Goal: Task Accomplishment & Management: Complete application form

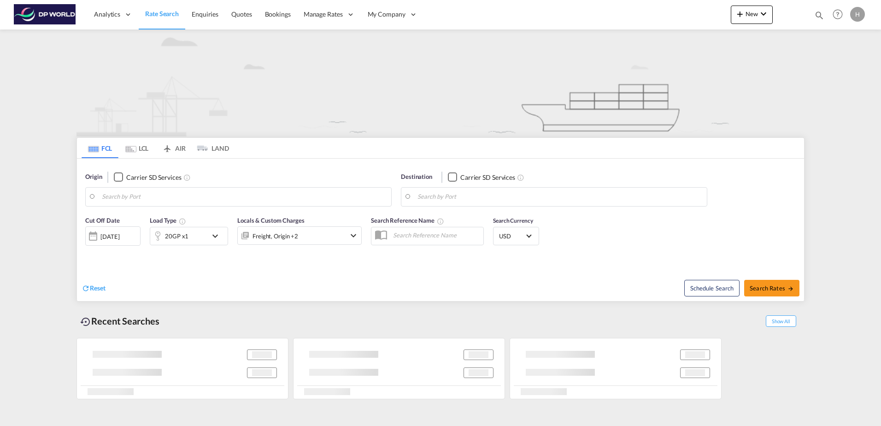
type input "Fos-[GEOGRAPHIC_DATA], [GEOGRAPHIC_DATA]"
type input "[GEOGRAPHIC_DATA], [GEOGRAPHIC_DATA], [GEOGRAPHIC_DATA]"
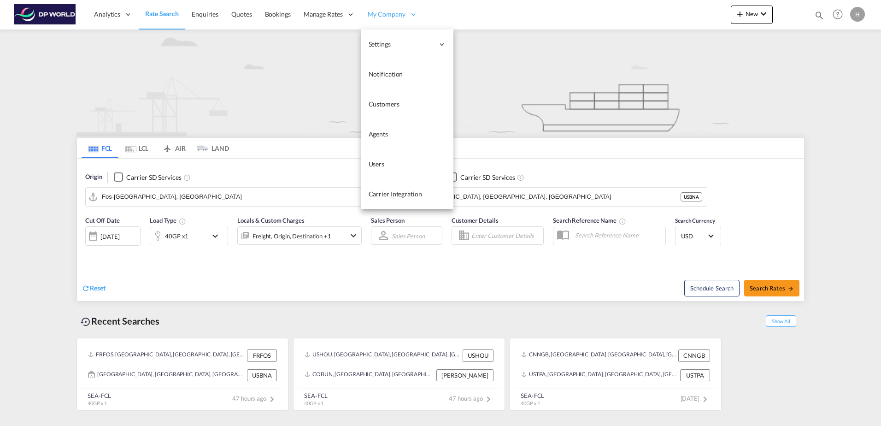
click at [377, 18] on span "My Company" at bounding box center [387, 14] width 38 height 9
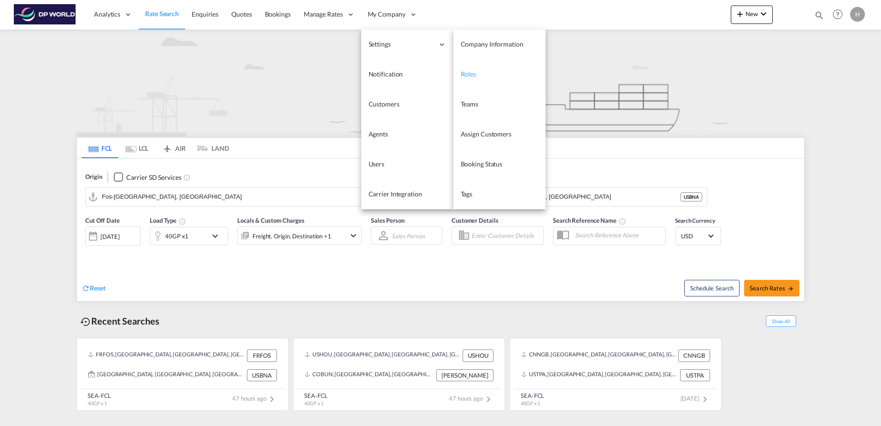
click at [476, 68] on link "Roles" at bounding box center [500, 74] width 92 height 30
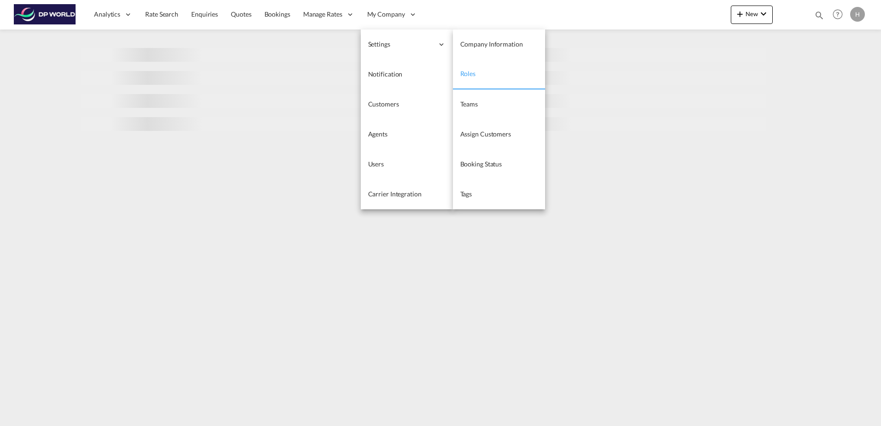
select select "10"
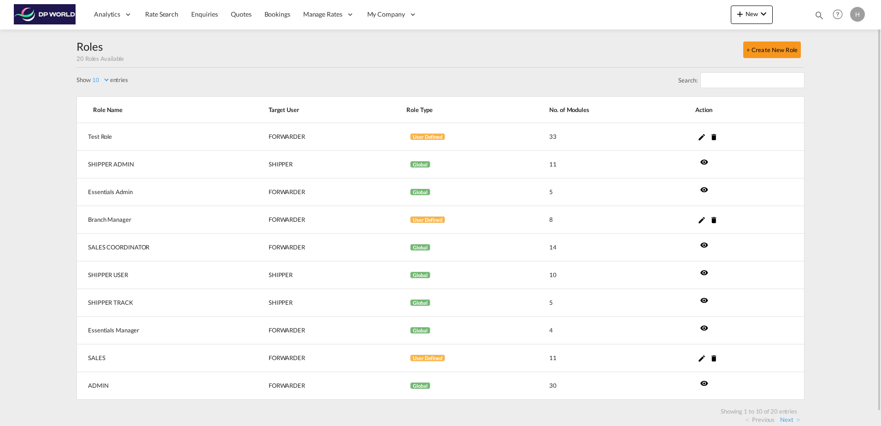
click at [236, 81] on div "Search:" at bounding box center [441, 82] width 728 height 29
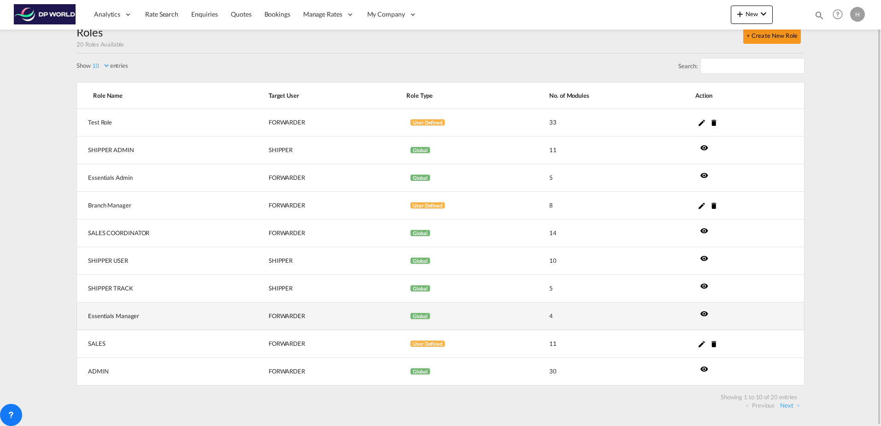
click at [706, 314] on md-icon "icon-eye" at bounding box center [704, 313] width 8 height 8
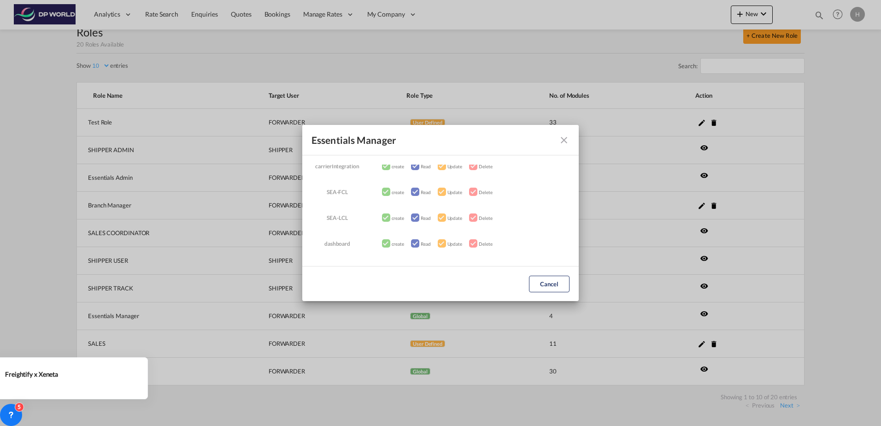
scroll to position [0, 0]
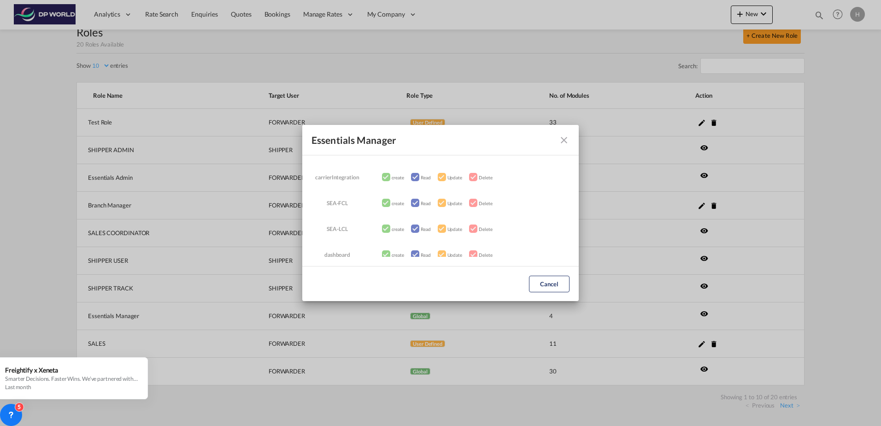
click at [569, 142] on md-icon "icon-close fg-AAA8AD" at bounding box center [564, 140] width 11 height 11
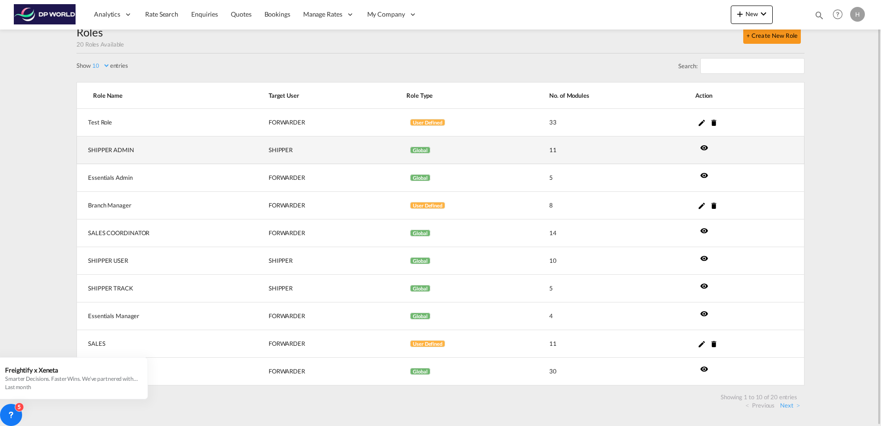
click at [701, 149] on md-icon "icon-eye" at bounding box center [704, 147] width 8 height 8
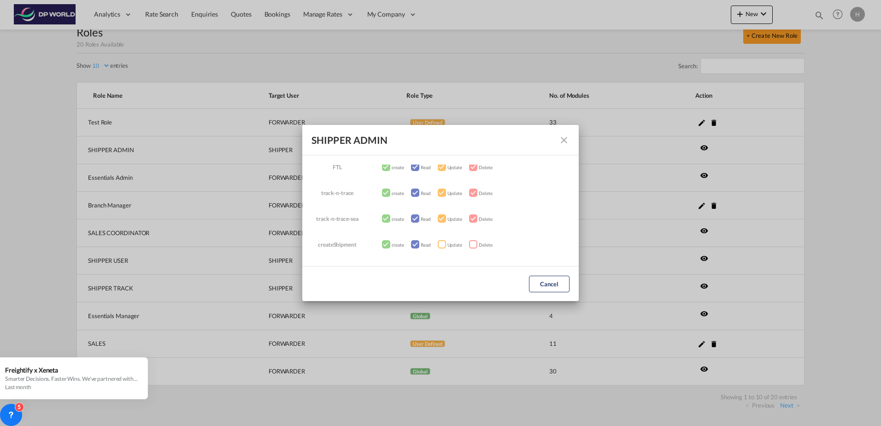
scroll to position [192, 0]
click at [607, 192] on div "SHIPPER ADMIN SEA-FCL create Read Update Delete SEA-LCL create Read Update Dele…" at bounding box center [440, 213] width 881 height 426
click at [567, 140] on md-icon "icon-close fg-AAA8AD" at bounding box center [564, 140] width 11 height 11
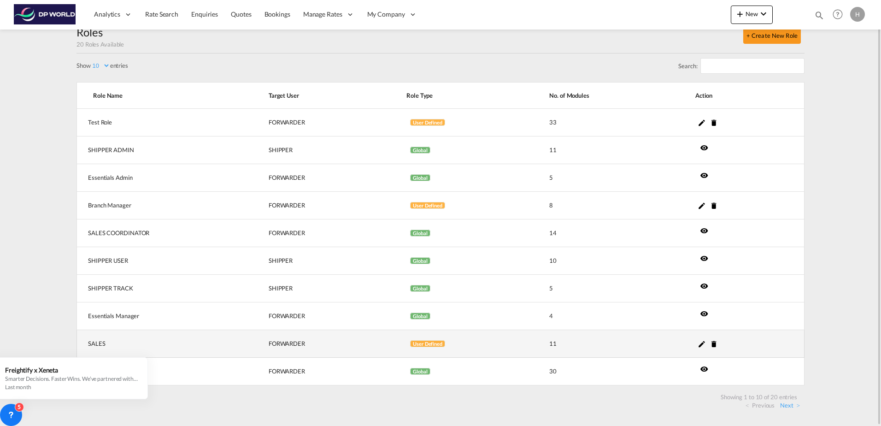
click at [97, 342] on td "SALES" at bounding box center [161, 344] width 169 height 28
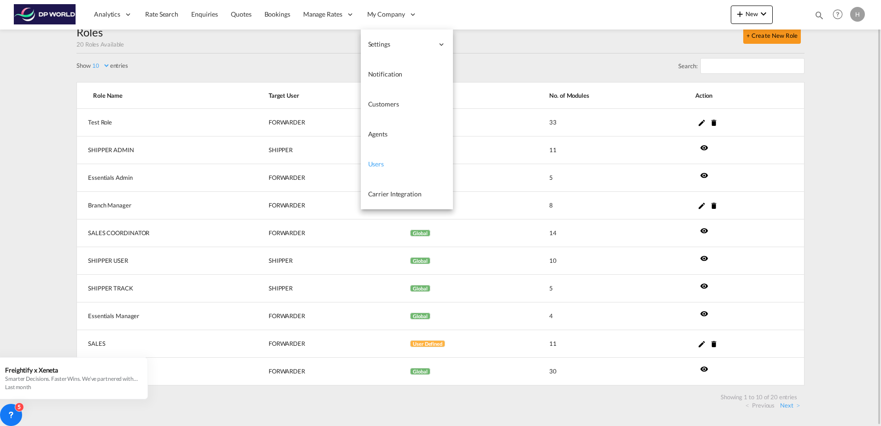
click at [373, 161] on span "Users" at bounding box center [376, 164] width 16 height 8
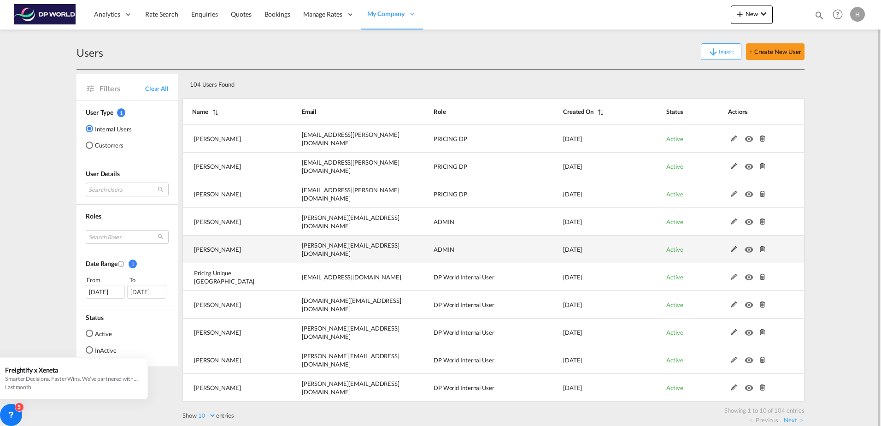
scroll to position [8, 0]
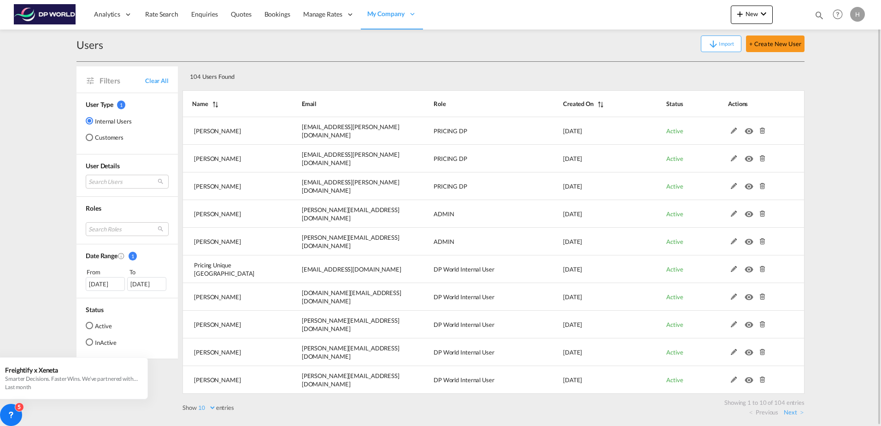
click at [214, 407] on select "10 25 50 100" at bounding box center [206, 408] width 19 height 8
select select "100"
click at [198, 404] on select "10 25 50 100" at bounding box center [206, 408] width 19 height 8
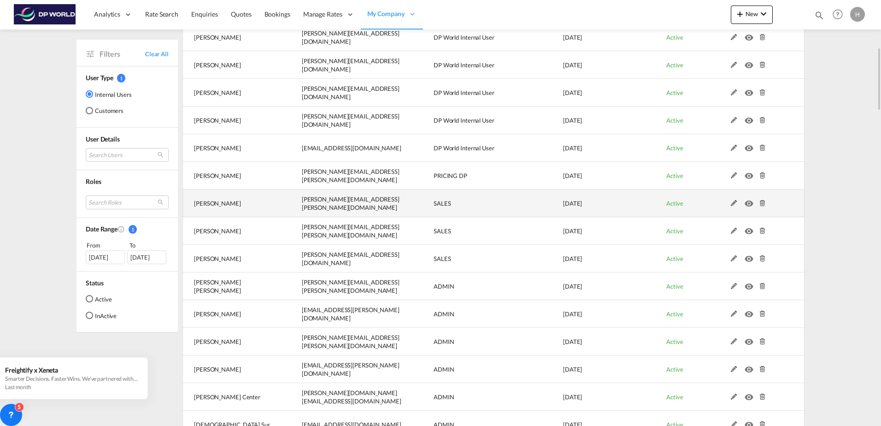
scroll to position [369, 0]
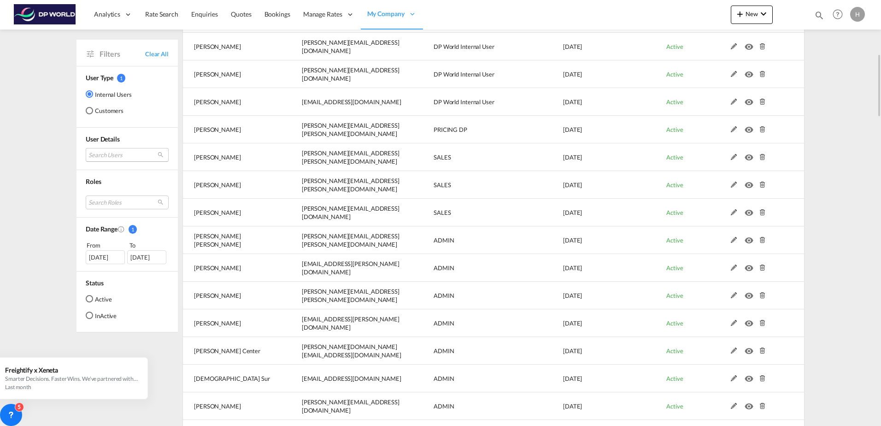
click at [133, 152] on md-select "Search Users [PERSON_NAME] [PERSON_NAME][EMAIL_ADDRESS][PERSON_NAME][DOMAIN_NAM…" at bounding box center [127, 155] width 83 height 14
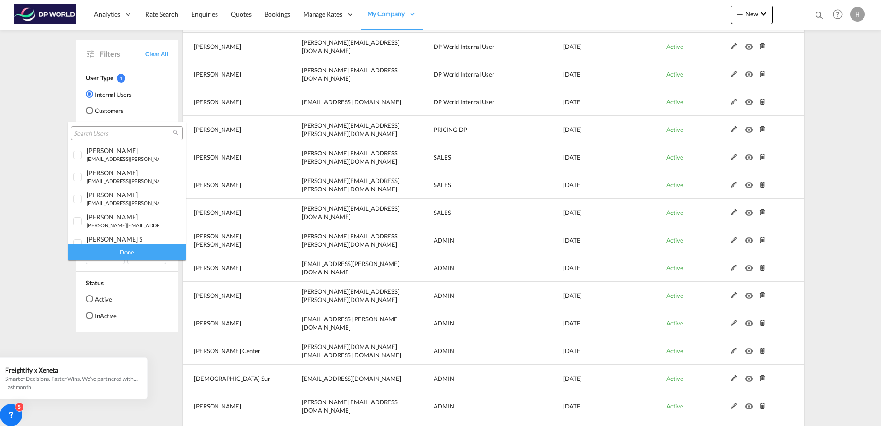
click at [126, 135] on input "search" at bounding box center [123, 134] width 99 height 8
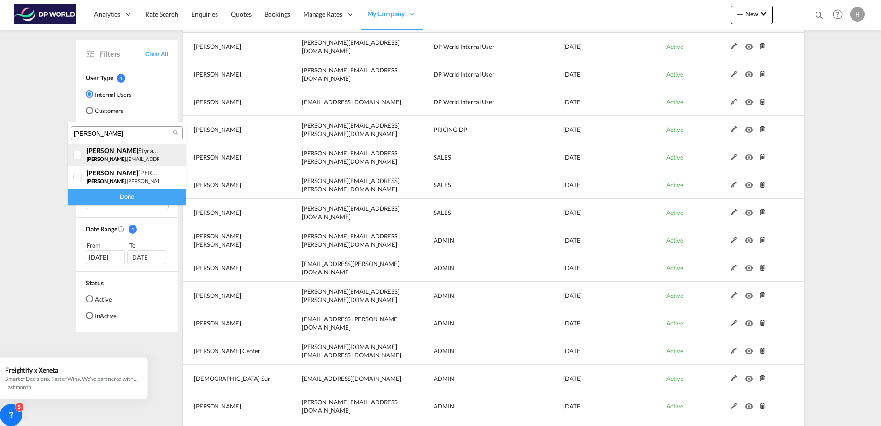
type input "[PERSON_NAME]"
click at [77, 151] on div at bounding box center [77, 155] width 9 height 9
click at [116, 199] on div "Done" at bounding box center [127, 197] width 118 height 16
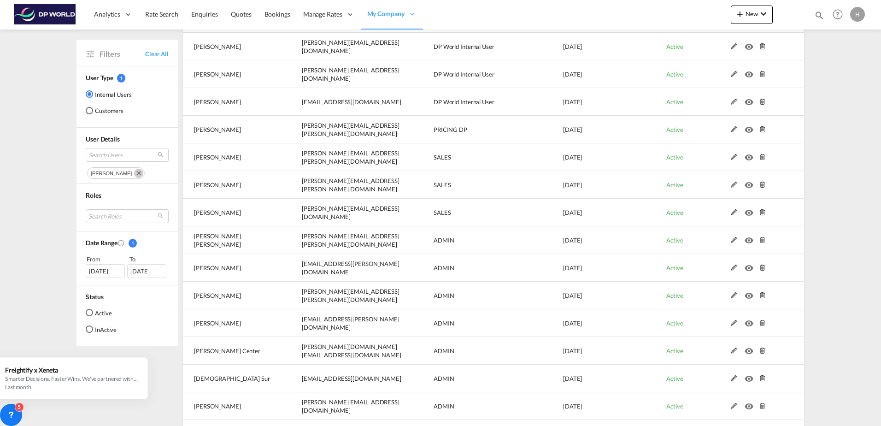
select select "100"
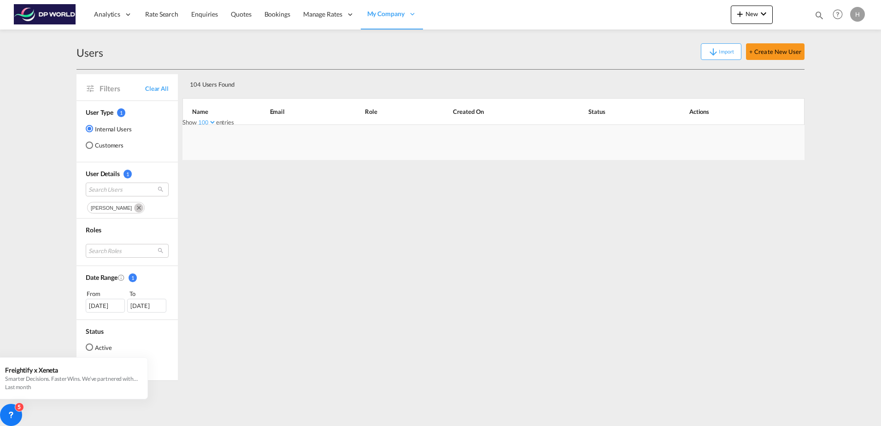
scroll to position [0, 0]
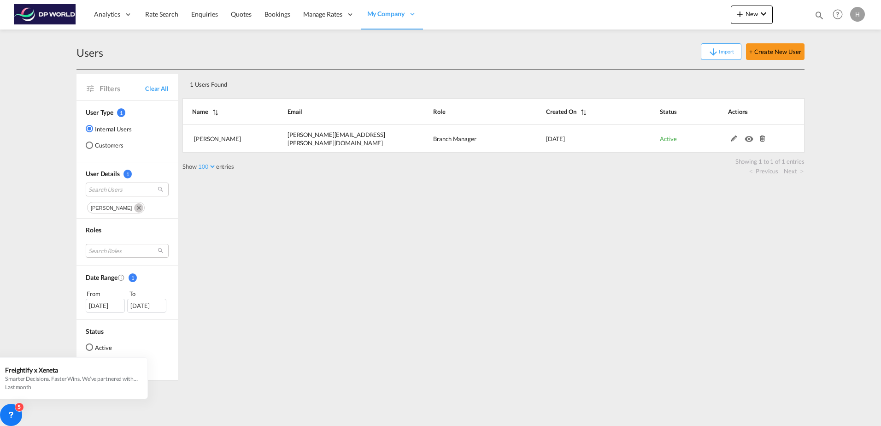
click at [249, 336] on div "1 Users Found Show 10 25 50 100 entries Search: Name Email Role Created On Stat…" at bounding box center [494, 225] width 622 height 311
click at [128, 191] on span "Search Users" at bounding box center [120, 189] width 63 height 8
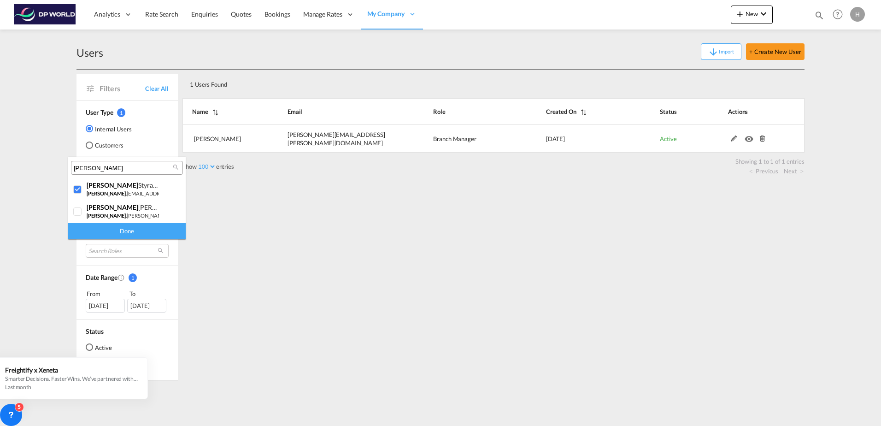
click at [95, 170] on input "[PERSON_NAME]" at bounding box center [123, 168] width 99 height 8
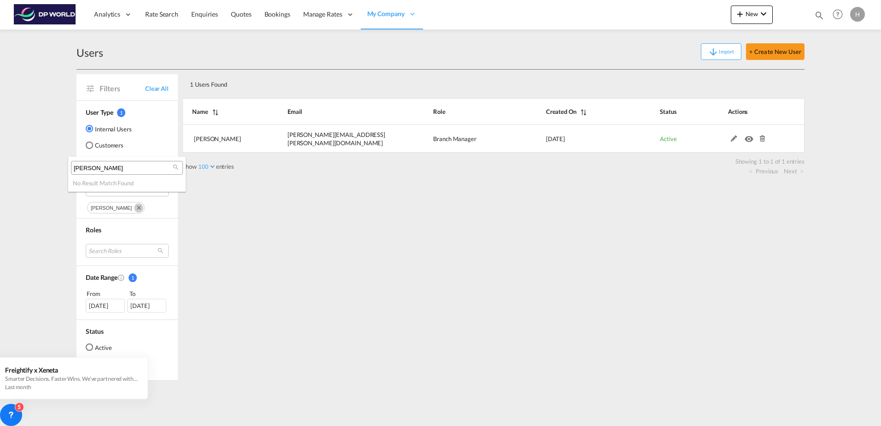
type input "[PERSON_NAME]"
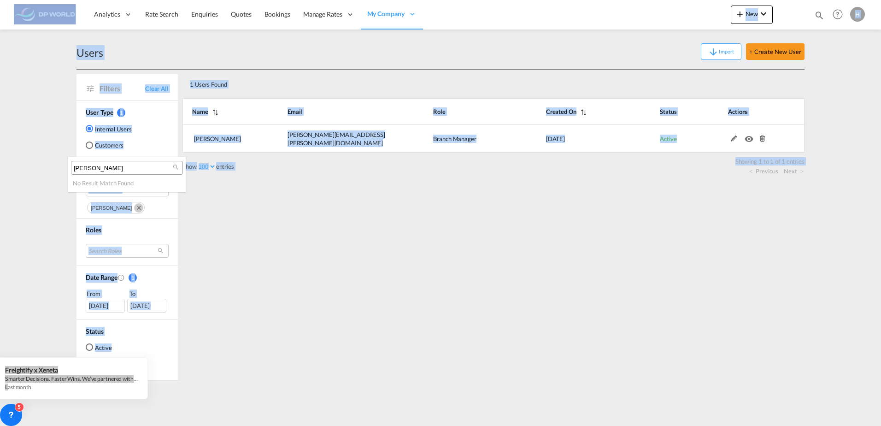
drag, startPoint x: 106, startPoint y: 162, endPoint x: 30, endPoint y: 164, distance: 76.1
click at [30, 164] on body "Analytics Reports Dashboard Rate Search Enquiries Quotes Bookings" at bounding box center [440, 213] width 881 height 426
click at [432, 64] on md-backdrop at bounding box center [440, 213] width 881 height 426
click at [18, 54] on md-content "Analytics Reports Dashboard Rate Search Enquiries Quotes Bookings" at bounding box center [440, 213] width 881 height 426
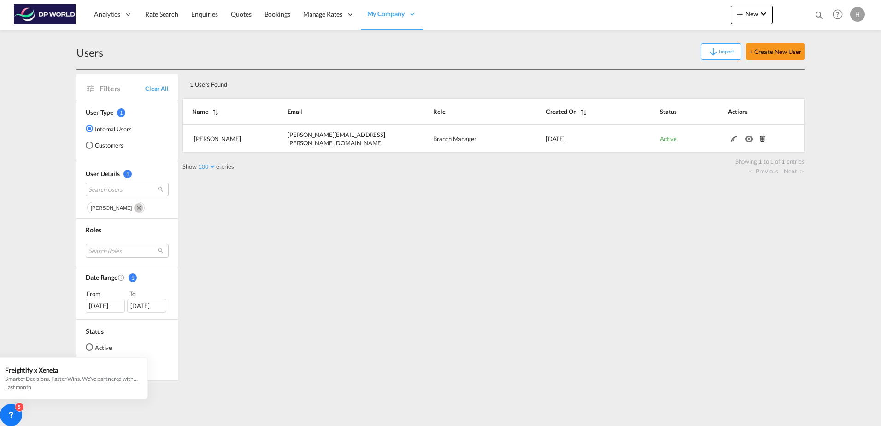
click at [134, 210] on md-icon "Remove" at bounding box center [138, 207] width 9 height 9
select select "100"
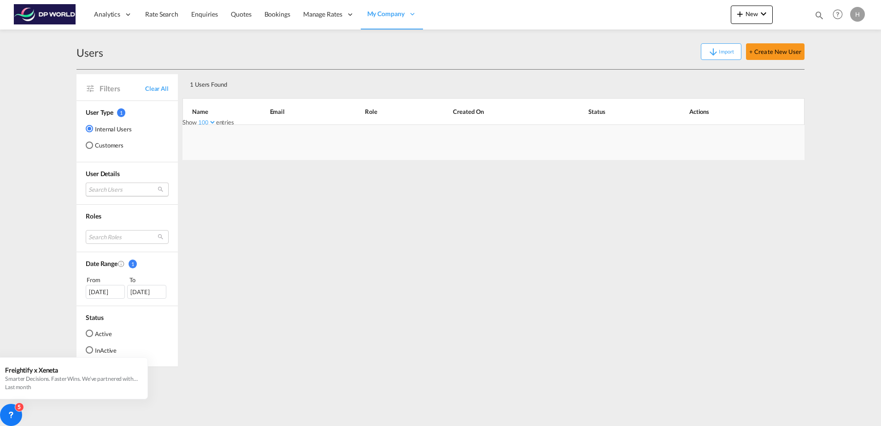
click at [129, 191] on md-select "Search Users" at bounding box center [127, 190] width 83 height 14
click at [129, 189] on input "[PERSON_NAME]" at bounding box center [138, 190] width 99 height 8
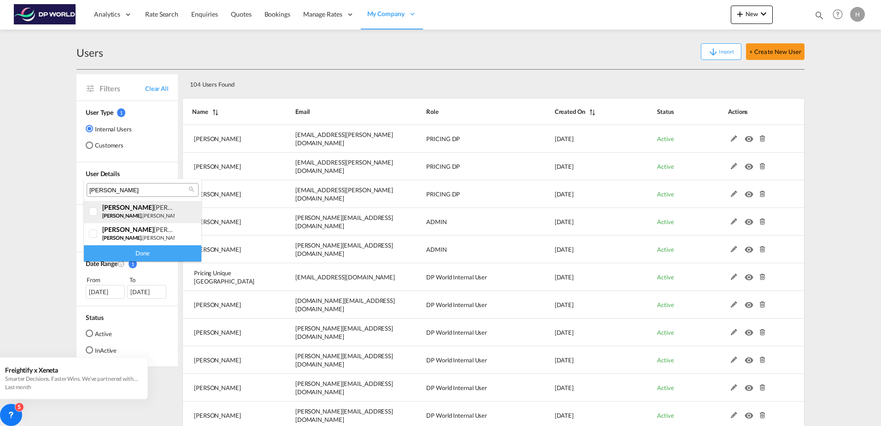
type input "[PERSON_NAME]"
click at [95, 212] on div at bounding box center [93, 211] width 9 height 9
click at [114, 249] on div "Done" at bounding box center [143, 253] width 118 height 16
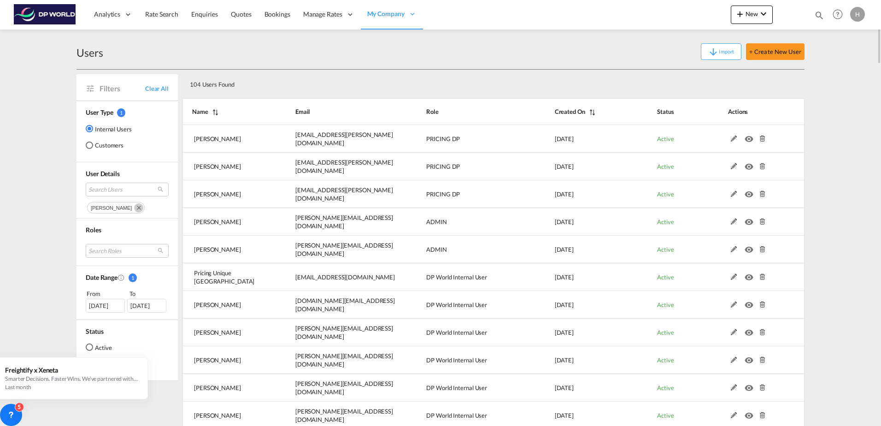
select select "100"
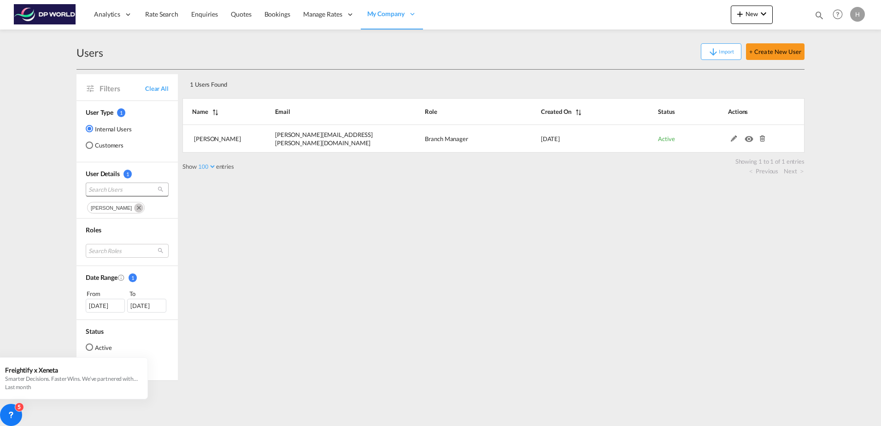
click at [123, 188] on span "Search Users" at bounding box center [120, 189] width 63 height 8
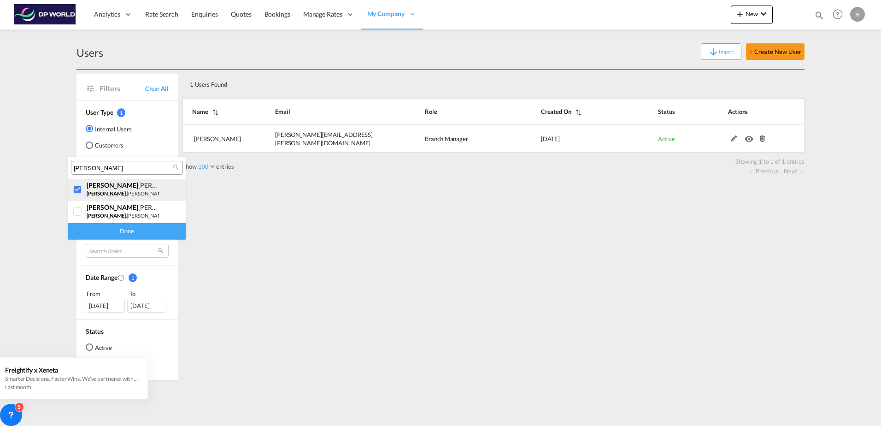
click at [77, 189] on div at bounding box center [77, 189] width 9 height 9
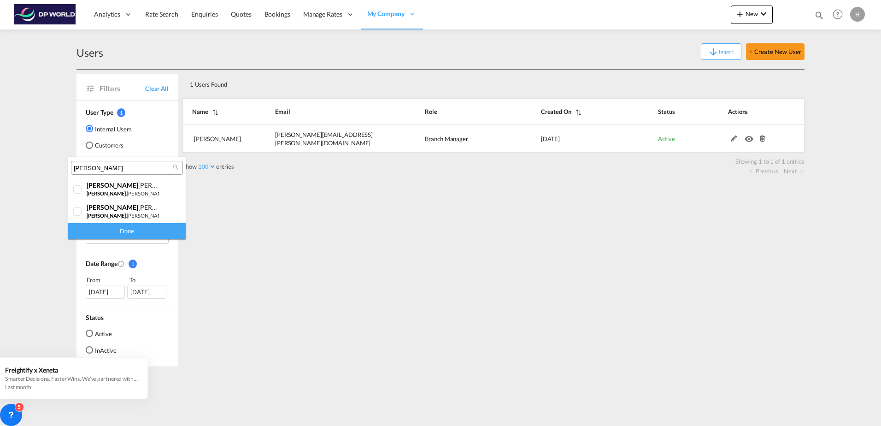
click at [89, 167] on input "[PERSON_NAME]" at bounding box center [123, 168] width 99 height 8
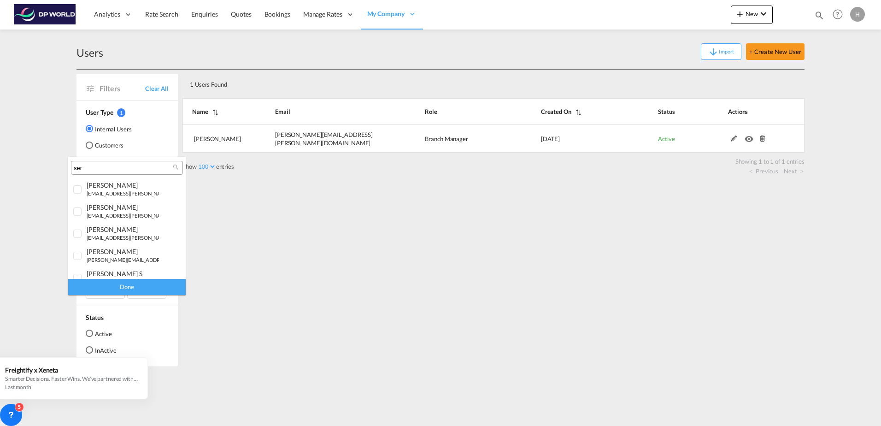
type input "serg"
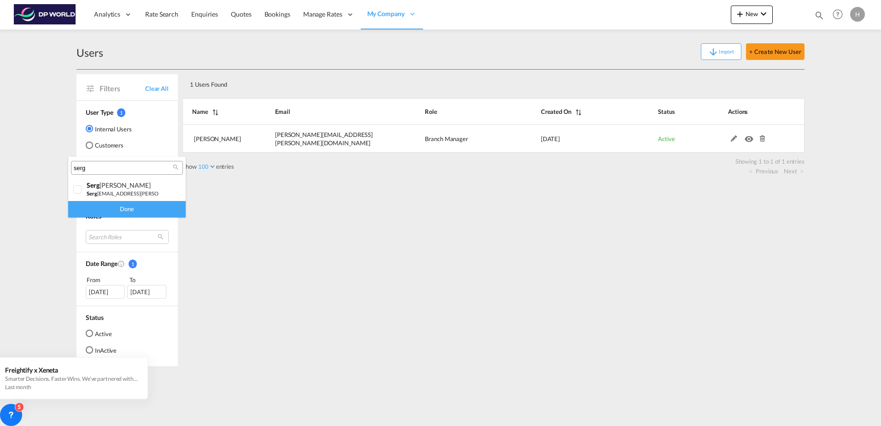
drag, startPoint x: 95, startPoint y: 165, endPoint x: 43, endPoint y: 166, distance: 51.2
click at [43, 166] on body "Analytics Reports Dashboard Rate Search Enquiries Quotes Bookings" at bounding box center [440, 213] width 881 height 426
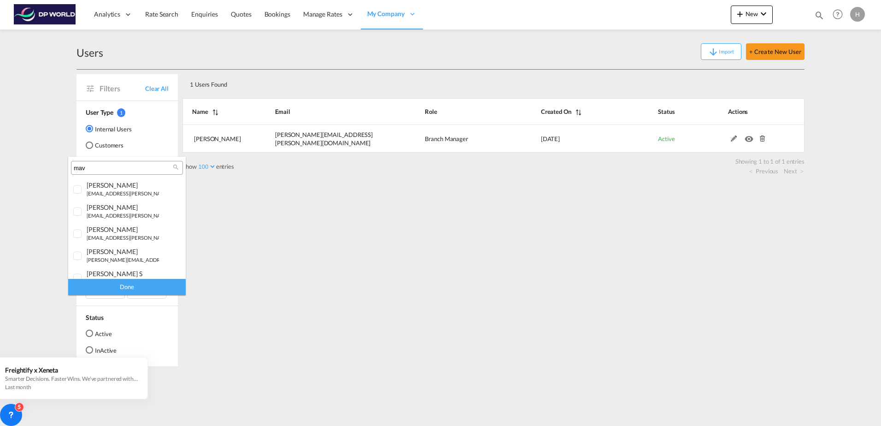
type input "mavi"
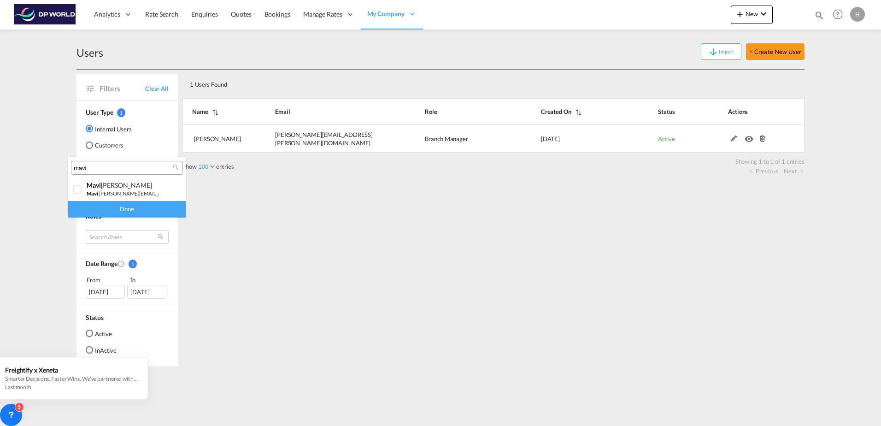
drag, startPoint x: 95, startPoint y: 170, endPoint x: 40, endPoint y: 160, distance: 56.6
click at [40, 160] on body "Analytics Reports Dashboard Rate Search Enquiries Quotes Bookings" at bounding box center [440, 213] width 881 height 426
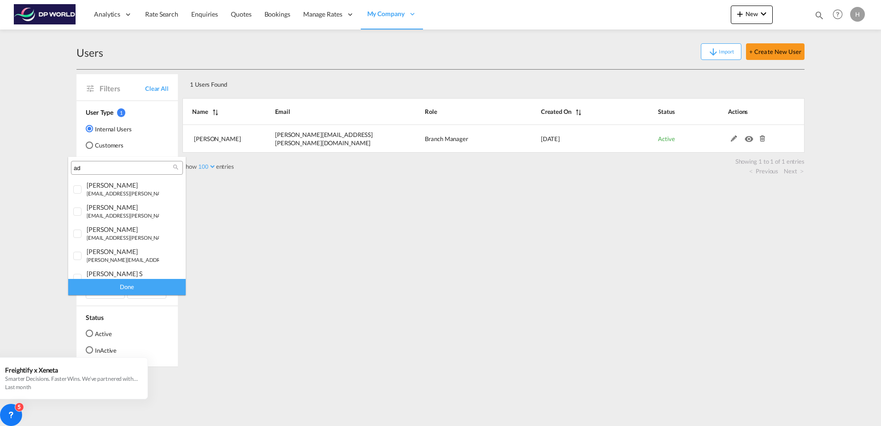
type input "ada"
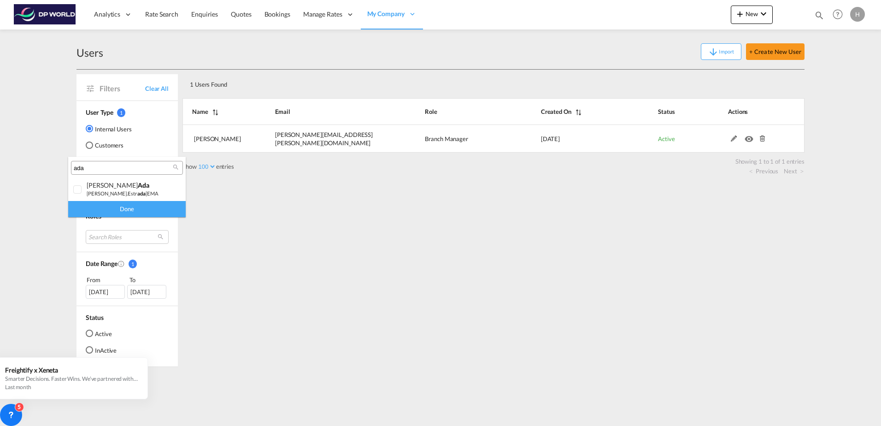
drag, startPoint x: 118, startPoint y: 165, endPoint x: 53, endPoint y: 161, distance: 65.1
click at [54, 165] on body "Analytics Reports Dashboard Rate Search Enquiries Quotes Bookings" at bounding box center [440, 213] width 881 height 426
type input "s"
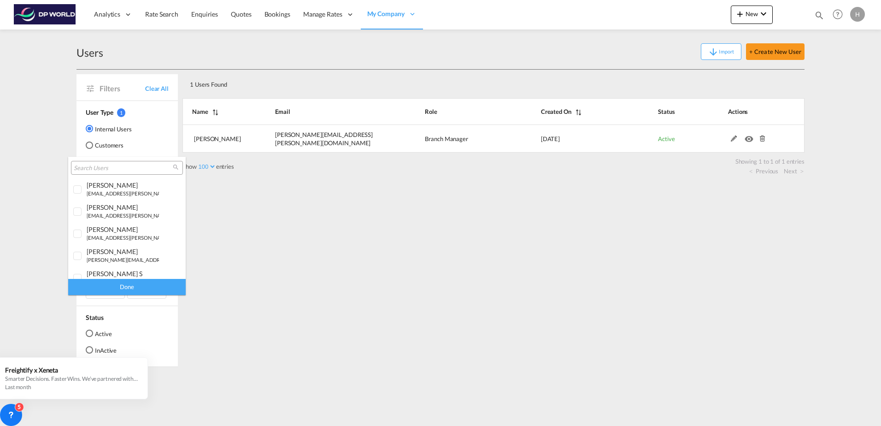
click at [146, 167] on input "search" at bounding box center [123, 168] width 99 height 8
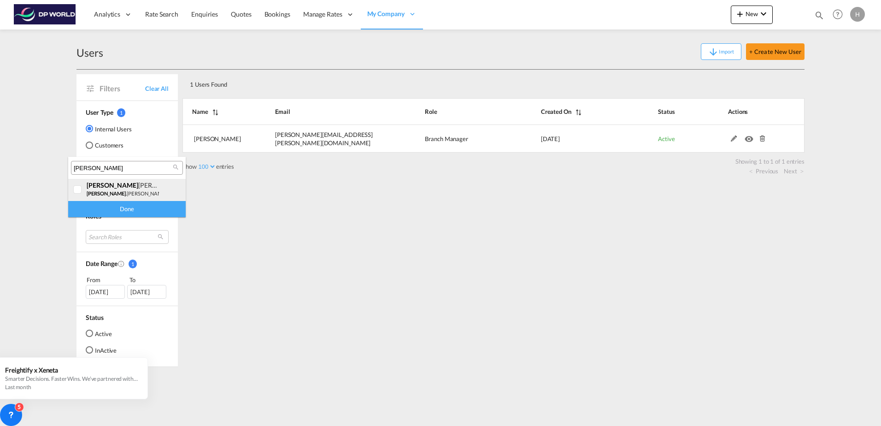
type input "[PERSON_NAME]"
click at [129, 184] on div "[PERSON_NAME]" at bounding box center [123, 185] width 72 height 8
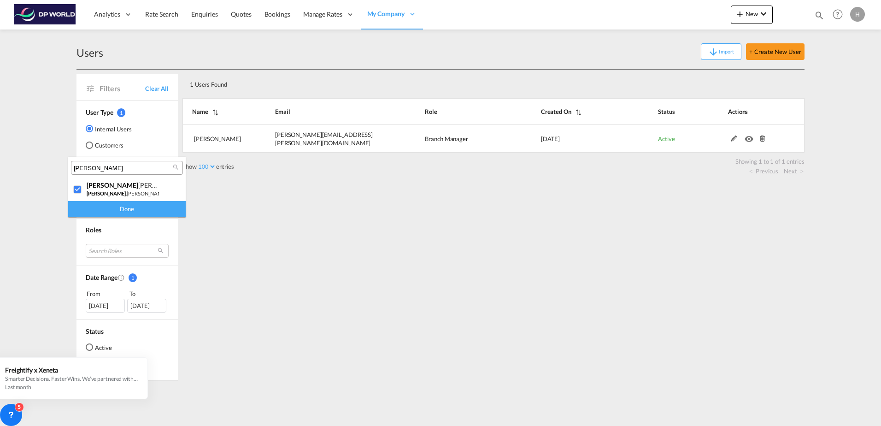
click at [126, 212] on div "Done" at bounding box center [127, 209] width 118 height 16
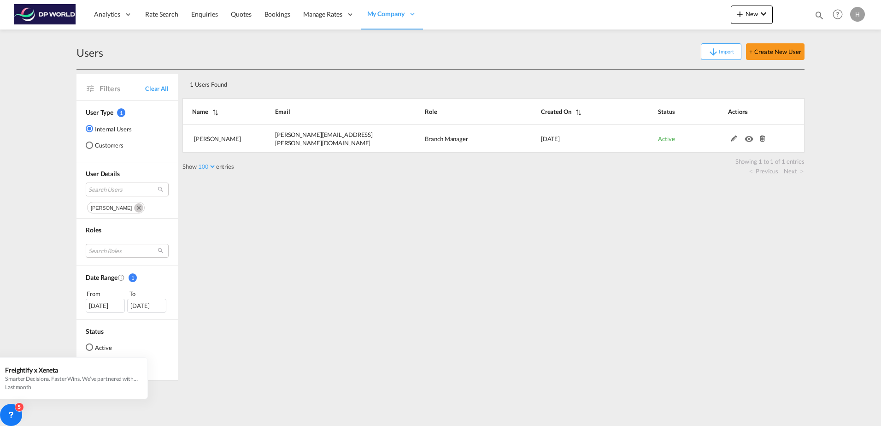
select select "100"
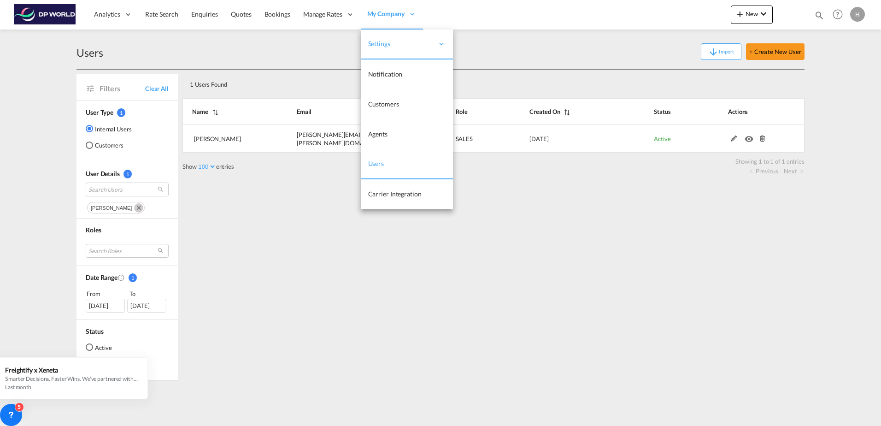
click at [394, 9] on div "My Company" at bounding box center [392, 15] width 62 height 30
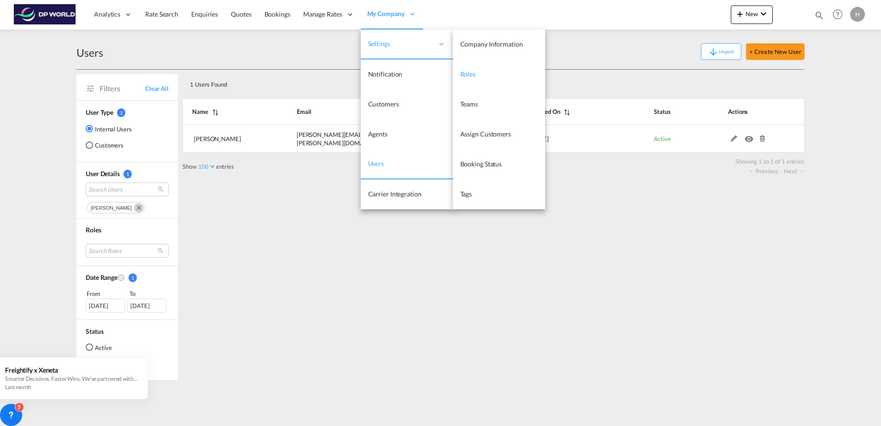
click at [466, 72] on span "Roles" at bounding box center [469, 74] width 16 height 8
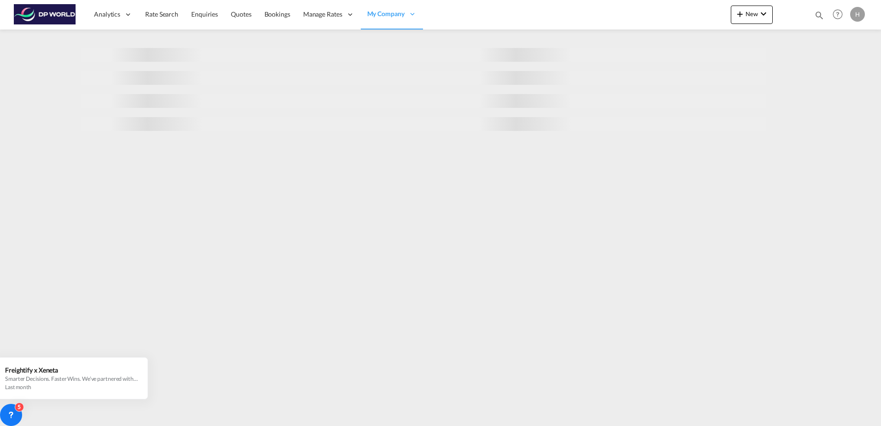
select select "10"
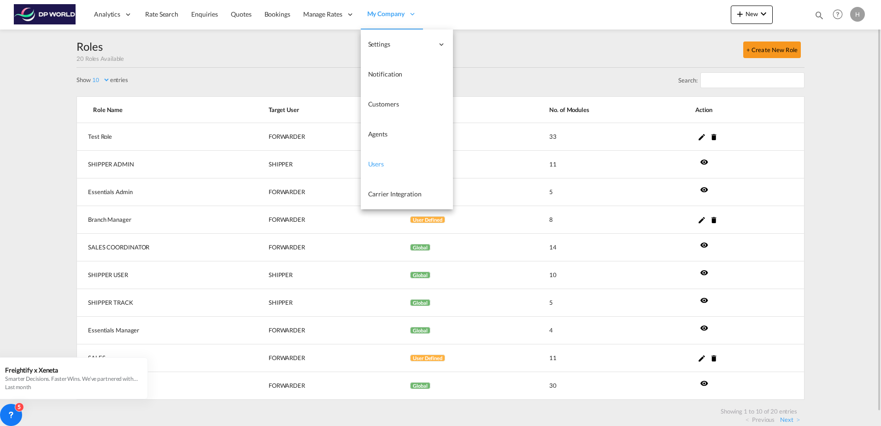
click at [401, 165] on link "Users" at bounding box center [407, 164] width 92 height 30
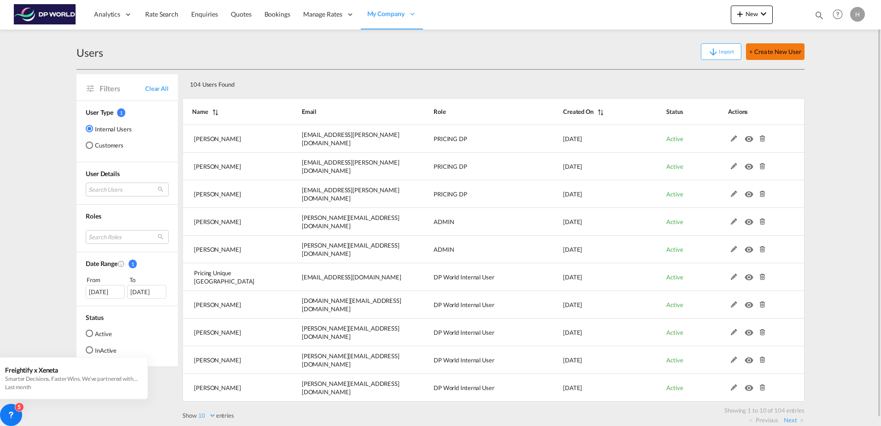
click at [773, 51] on button "+ Create New User" at bounding box center [775, 51] width 59 height 17
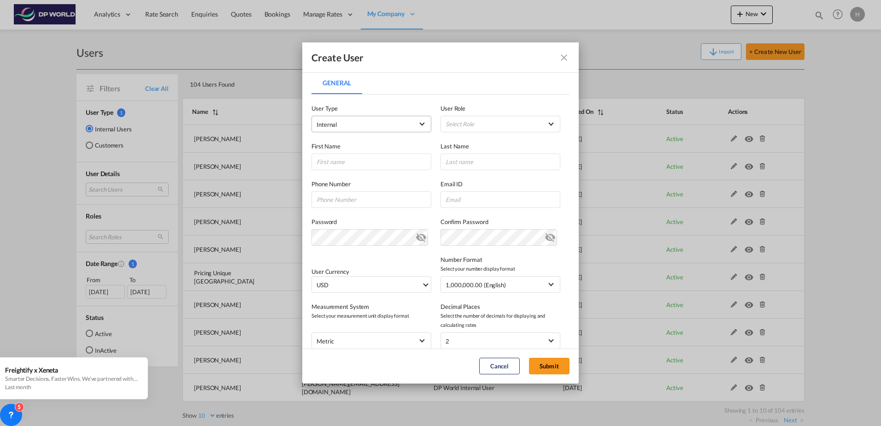
click at [402, 120] on span "Internal" at bounding box center [365, 124] width 97 height 9
click at [402, 120] on md-option "Internal" at bounding box center [370, 124] width 121 height 22
click at [475, 121] on md-select "Select Role ADMIN GLOBAL Branch Manager USER_DEFINED DP World Internal User USE…" at bounding box center [501, 124] width 120 height 17
click at [491, 150] on md-option "Branch Manager USER_DEFINED" at bounding box center [496, 147] width 136 height 22
click at [563, 56] on md-icon "icon-close fg-AAA8AD" at bounding box center [564, 57] width 11 height 11
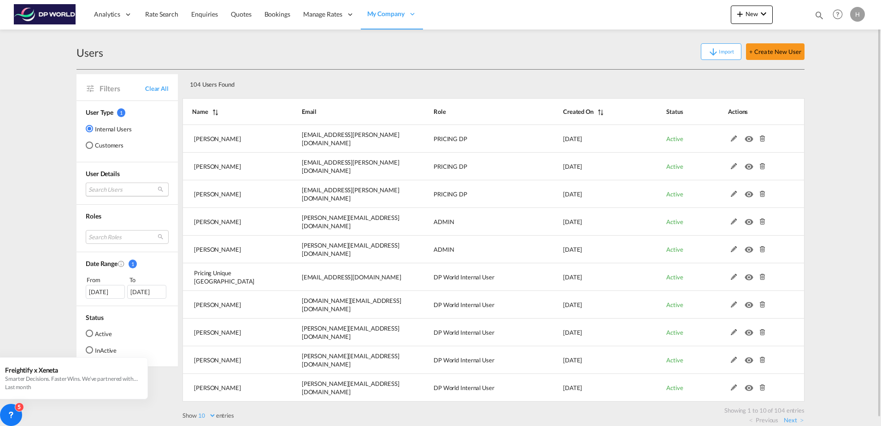
click at [112, 184] on md-select "Search Users [PERSON_NAME] [PERSON_NAME][EMAIL_ADDRESS][PERSON_NAME][DOMAIN_NAM…" at bounding box center [127, 190] width 83 height 14
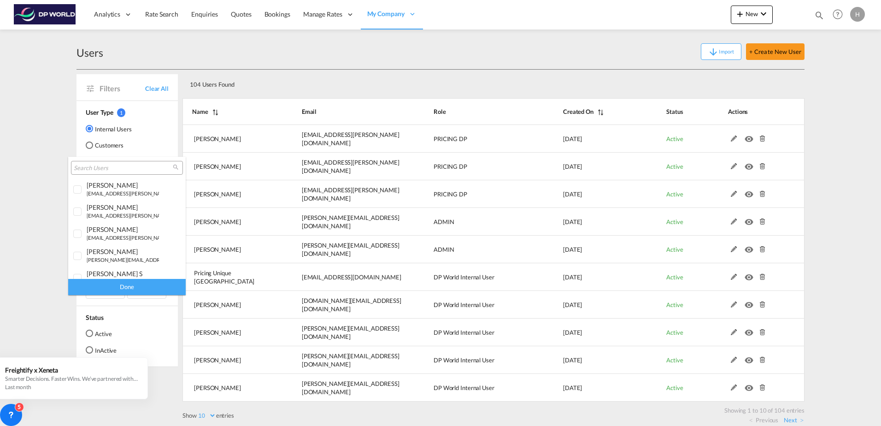
click at [112, 168] on input "search" at bounding box center [123, 168] width 99 height 8
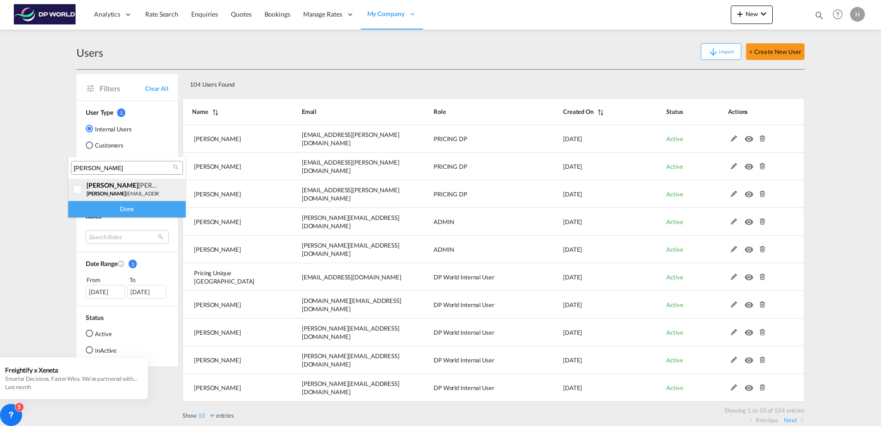
type input "[PERSON_NAME]"
click at [114, 194] on small "paul [EMAIL_ADDRESS][PERSON_NAME][DOMAIN_NAME]" at bounding box center [169, 193] width 164 height 6
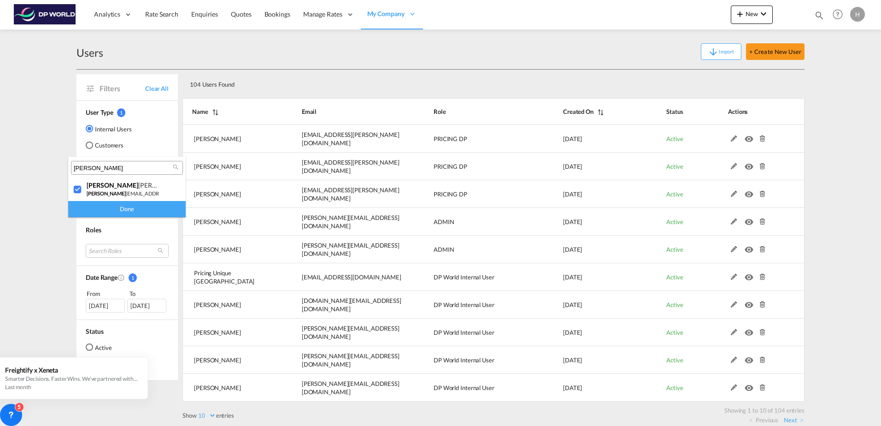
click at [126, 203] on div "Done" at bounding box center [127, 209] width 118 height 16
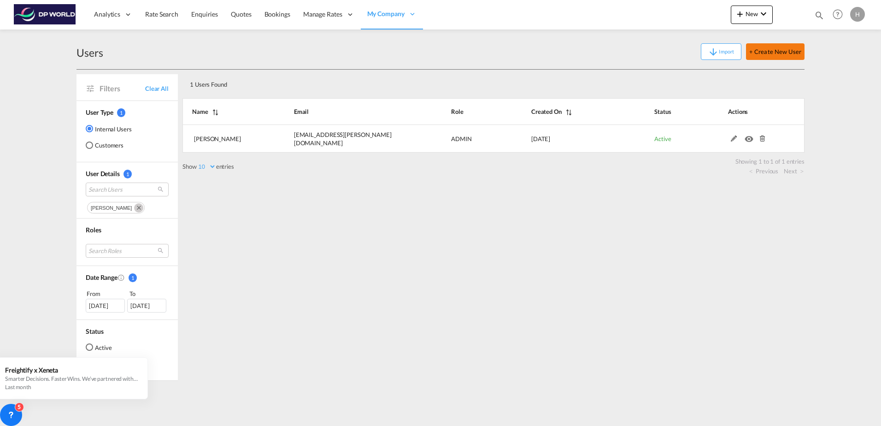
click at [796, 53] on button "+ Create New User" at bounding box center [775, 51] width 59 height 17
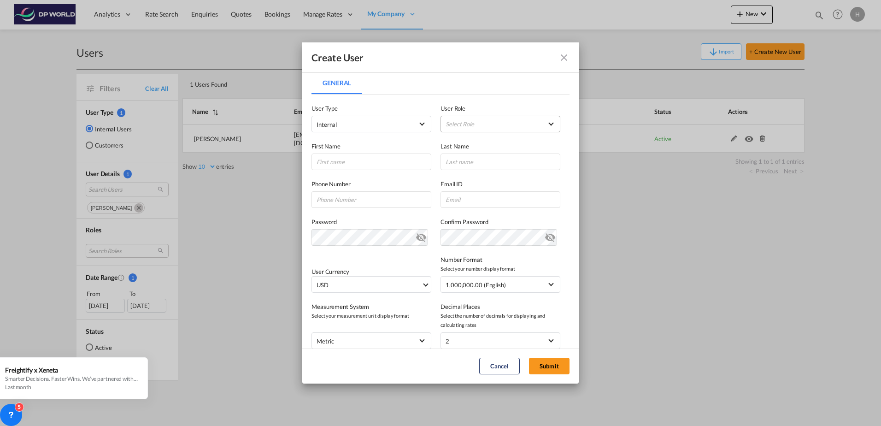
click at [491, 124] on md-select "Select Role ADMIN GLOBAL Branch Manager USER_DEFINED DP World Internal User USE…" at bounding box center [501, 124] width 120 height 17
click at [490, 125] on div "ADMIN GLOBAL" at bounding box center [466, 124] width 47 height 8
click at [367, 159] on input "General General ..." at bounding box center [372, 162] width 120 height 17
type input "[PERSON_NAME]"
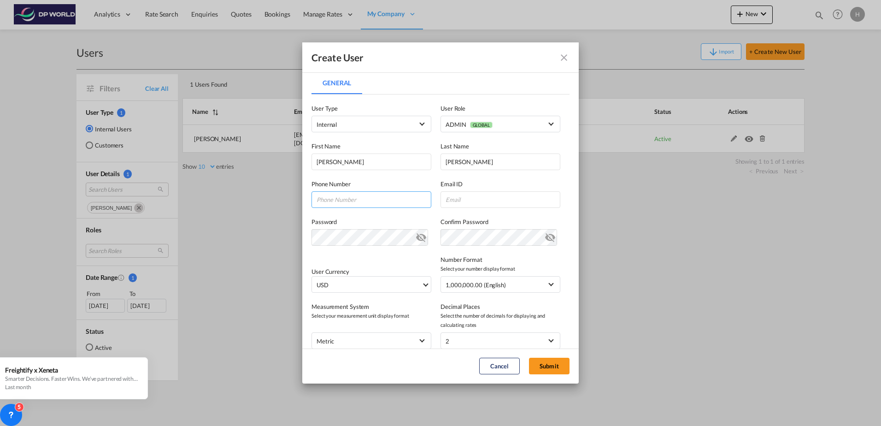
click at [329, 199] on input "General General ..." at bounding box center [372, 199] width 120 height 17
type input "7042672452"
click at [498, 195] on input "General General ..." at bounding box center [501, 199] width 120 height 17
paste input "[PERSON_NAME][EMAIL_ADDRESS][PERSON_NAME][DOMAIN_NAME]"
type input "[PERSON_NAME][EMAIL_ADDRESS][PERSON_NAME][DOMAIN_NAME]"
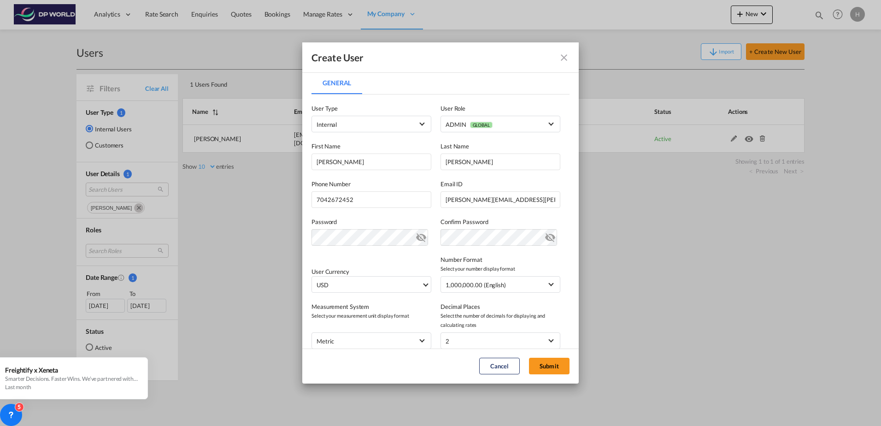
click at [545, 237] on md-icon "icon-eye-off" at bounding box center [550, 235] width 11 height 11
click at [423, 241] on md-icon "icon-eye-off" at bounding box center [421, 235] width 11 height 11
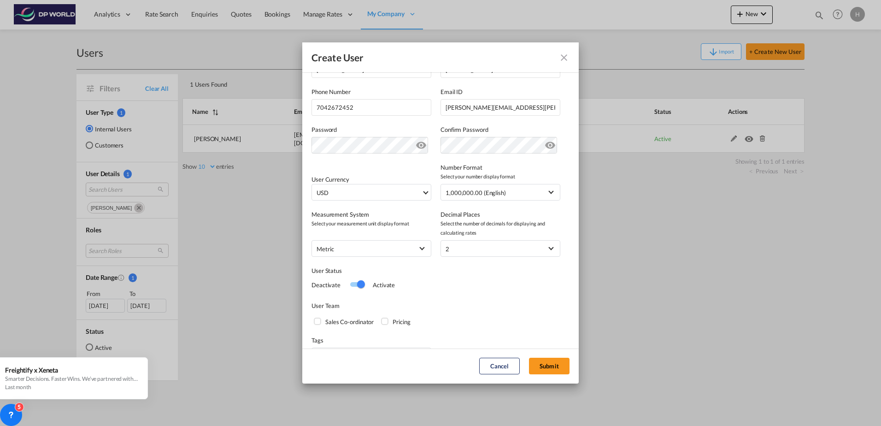
scroll to position [117, 0]
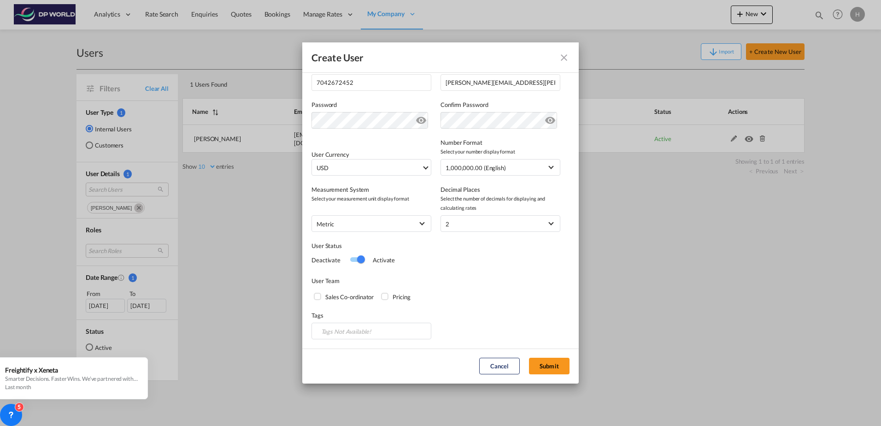
click at [319, 294] on div "Sales Co-ordinator" at bounding box center [318, 297] width 9 height 9
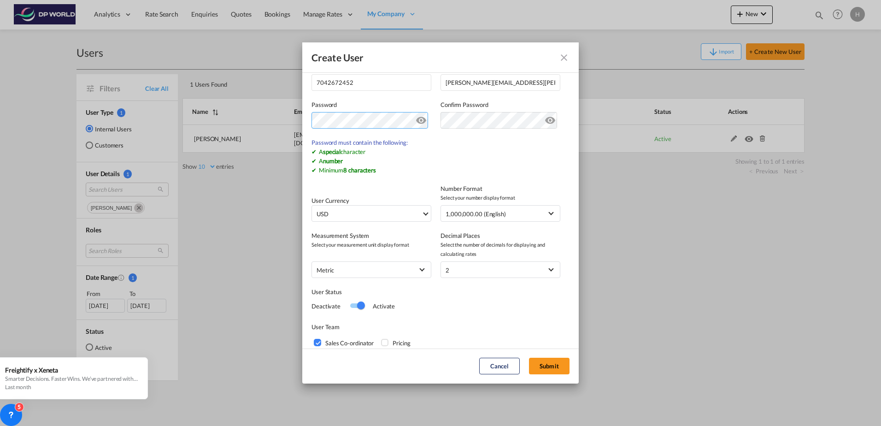
click at [290, 117] on div "Create User General General User Type Internal Internal Customer User Role ADMI…" at bounding box center [440, 213] width 881 height 426
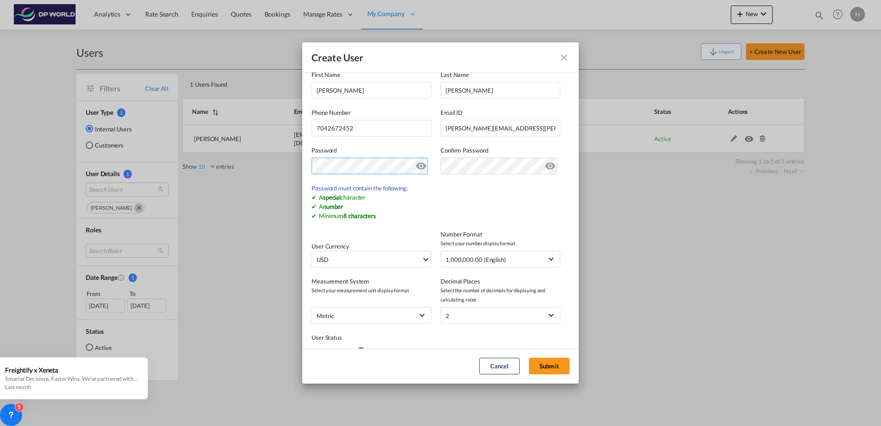
scroll to position [0, 0]
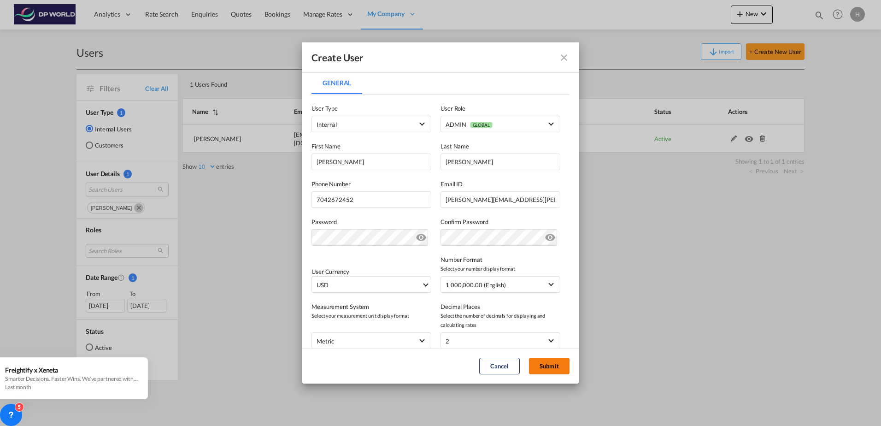
click at [548, 363] on button "Submit" at bounding box center [549, 366] width 41 height 17
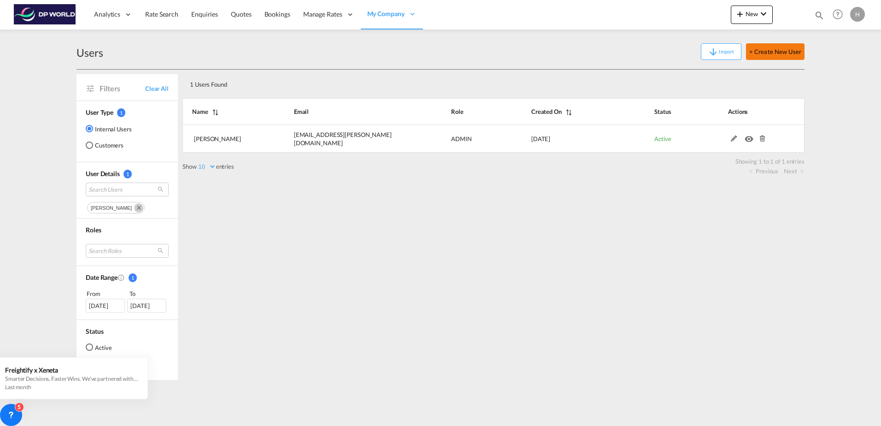
click at [774, 53] on button "+ Create New User" at bounding box center [775, 51] width 59 height 17
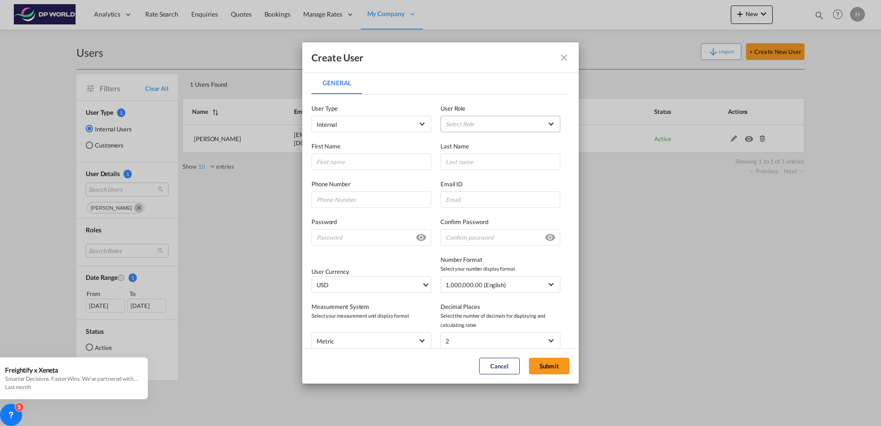
click at [478, 124] on md-select "Select Role ADMIN GLOBAL Branch Manager USER_DEFINED DP World Internal User USE…" at bounding box center [501, 124] width 120 height 17
click at [478, 124] on span "GLOBAL" at bounding box center [478, 125] width 23 height 6
click at [462, 200] on input "General General ..." at bounding box center [501, 199] width 120 height 17
paste input "[DOMAIN_NAME][EMAIL_ADDRESS][DOMAIN_NAME]"
type input "[DOMAIN_NAME][EMAIL_ADDRESS][DOMAIN_NAME]"
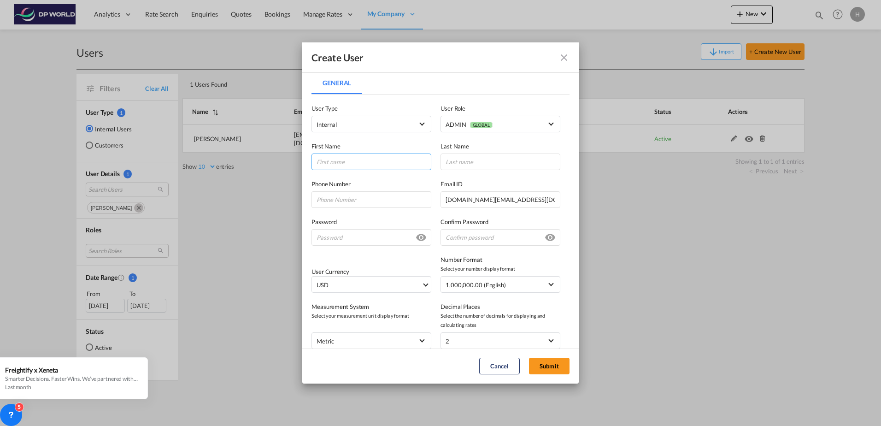
click at [373, 165] on input "General General ..." at bounding box center [372, 162] width 120 height 17
type input "[PERSON_NAME]"
click at [446, 163] on input "post" at bounding box center [501, 162] width 120 height 17
type input "Post"
click at [336, 204] on input "General General ..." at bounding box center [372, 199] width 120 height 17
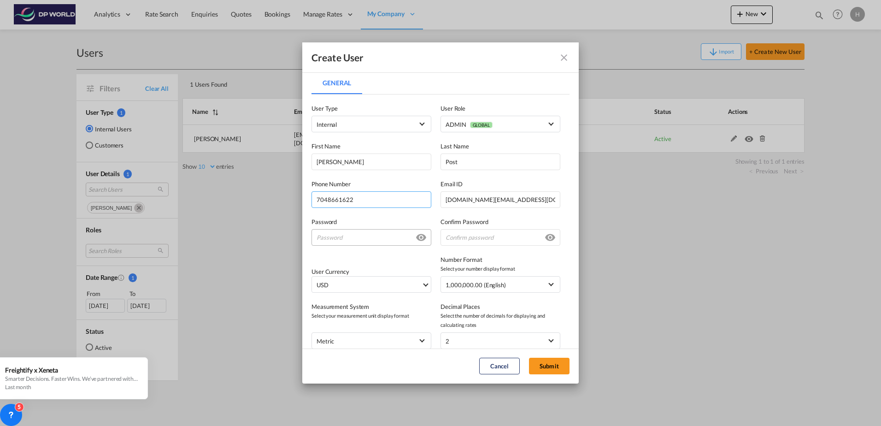
type input "7048661622"
click at [344, 235] on input "General General ..." at bounding box center [372, 237] width 120 height 17
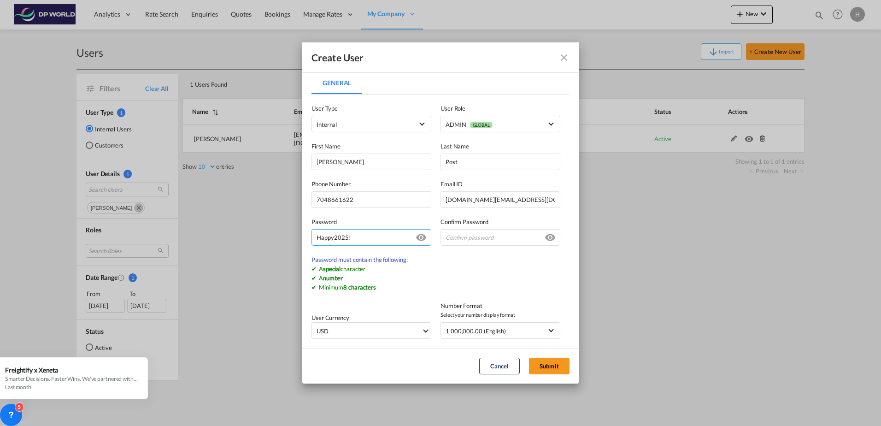
type input "Happy2025!"
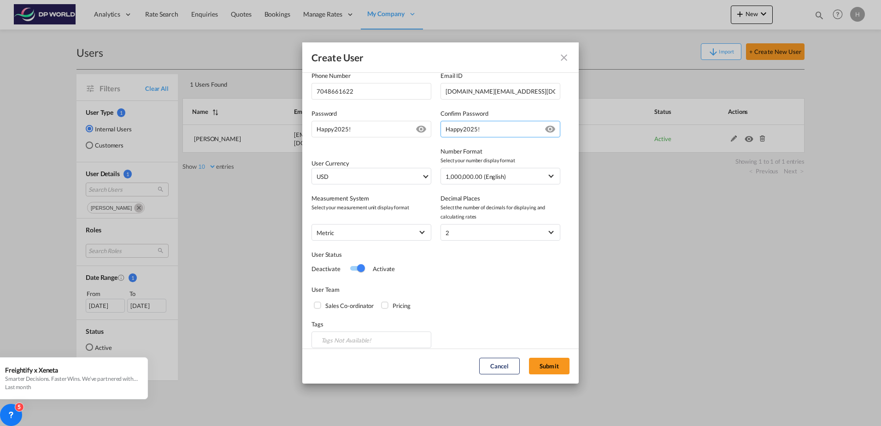
scroll to position [117, 0]
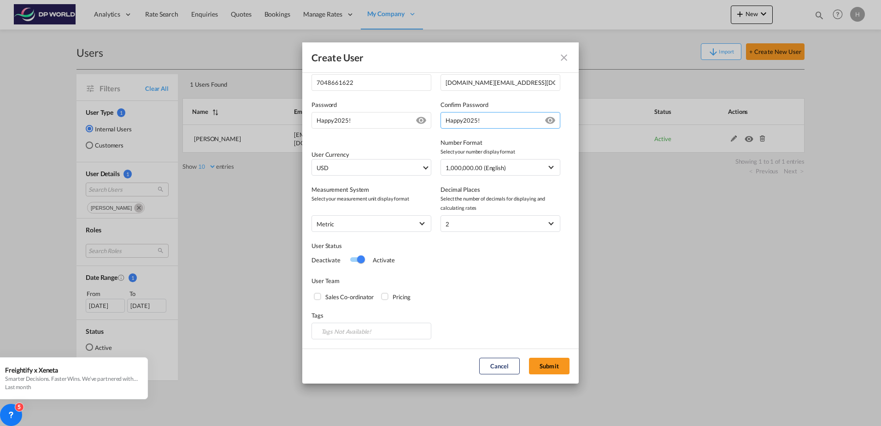
type input "Happy2025!"
click at [320, 296] on div "Sales Co-ordinator" at bounding box center [318, 297] width 9 height 9
click at [547, 364] on button "Submit" at bounding box center [549, 366] width 41 height 17
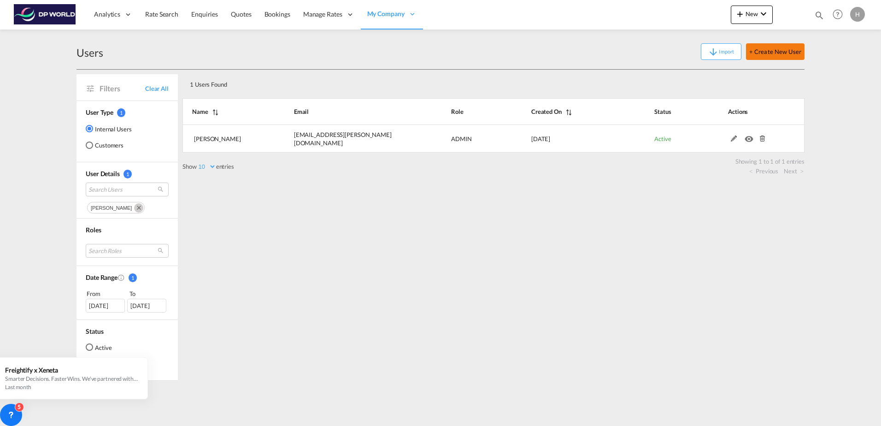
click at [774, 47] on button "+ Create New User" at bounding box center [775, 51] width 59 height 17
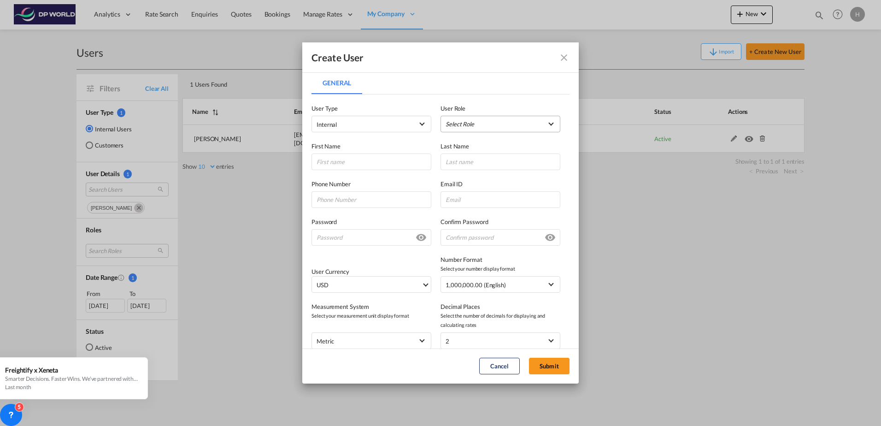
click at [490, 118] on md-select "Select Role ADMIN GLOBAL Branch Manager USER_DEFINED DP World Internal User USE…" at bounding box center [501, 124] width 120 height 17
click at [487, 124] on span "GLOBAL" at bounding box center [478, 125] width 23 height 6
click at [363, 160] on input "General General ..." at bounding box center [372, 162] width 120 height 17
type input "n"
type input "[PERSON_NAME]"
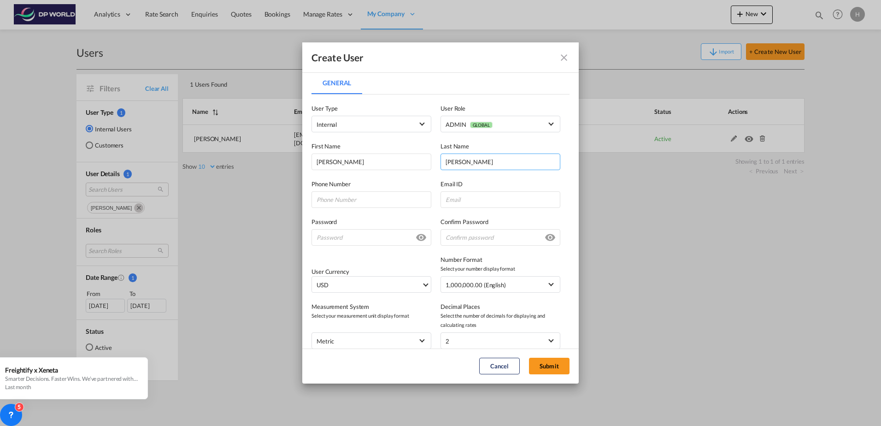
type input "[PERSON_NAME]"
click at [352, 201] on input "General General ..." at bounding box center [372, 199] width 120 height 17
type input "7042670584"
click at [491, 198] on input "General General ..." at bounding box center [501, 199] width 120 height 17
paste input "[PERSON_NAME][EMAIL_ADDRESS][PERSON_NAME][DOMAIN_NAME]"
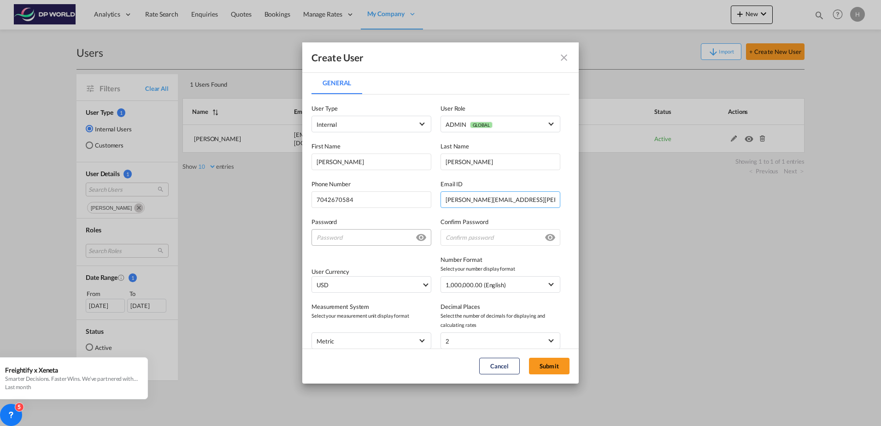
type input "[PERSON_NAME][EMAIL_ADDRESS][PERSON_NAME][DOMAIN_NAME]"
click at [352, 234] on input "General General ..." at bounding box center [372, 237] width 120 height 17
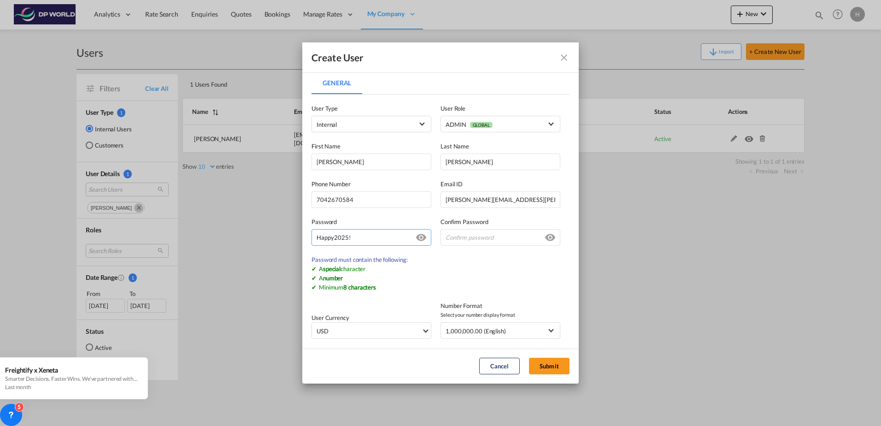
type input "Happy2025!"
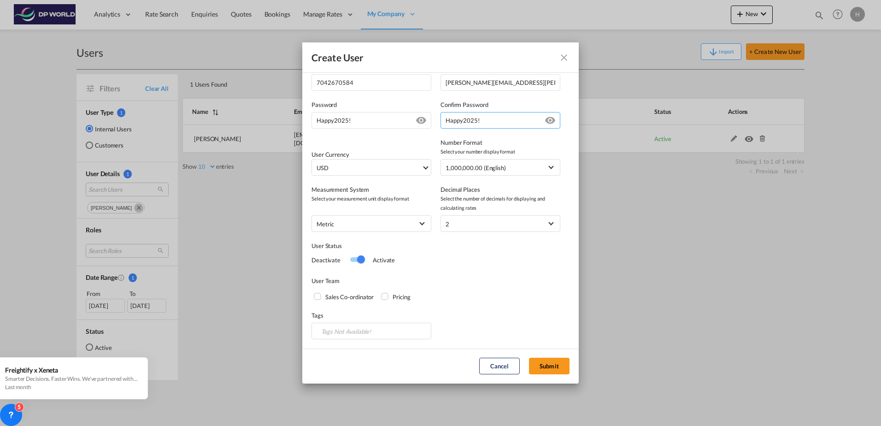
type input "Happy2025!"
click at [319, 298] on div "Sales Co-ordinator" at bounding box center [318, 297] width 9 height 9
click at [535, 360] on button "Submit" at bounding box center [549, 366] width 41 height 17
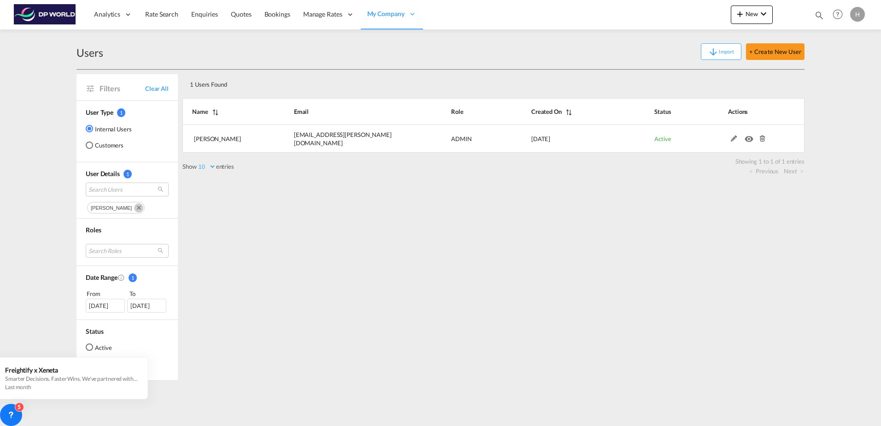
click at [778, 43] on div "Users Import + Create New User" at bounding box center [441, 51] width 728 height 35
click at [778, 51] on button "+ Create New User" at bounding box center [775, 51] width 59 height 17
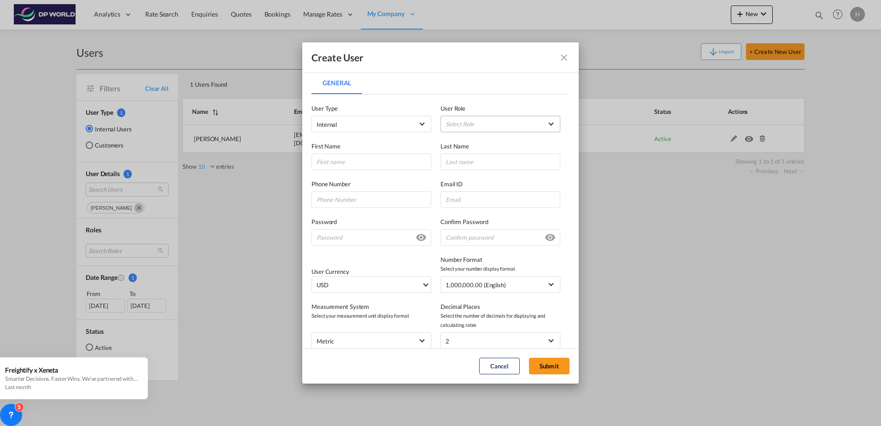
click at [541, 124] on md-select "Select Role ADMIN GLOBAL Branch Manager USER_DEFINED DP World Internal User USE…" at bounding box center [501, 124] width 120 height 17
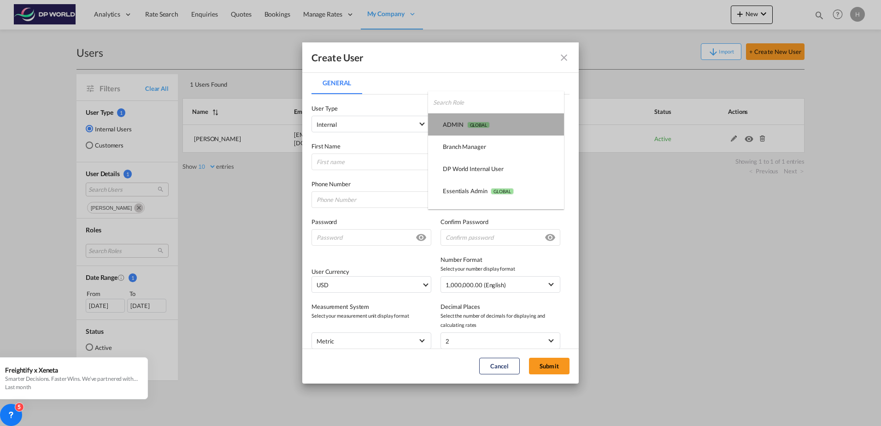
click at [524, 132] on md-option "ADMIN GLOBAL" at bounding box center [496, 124] width 136 height 22
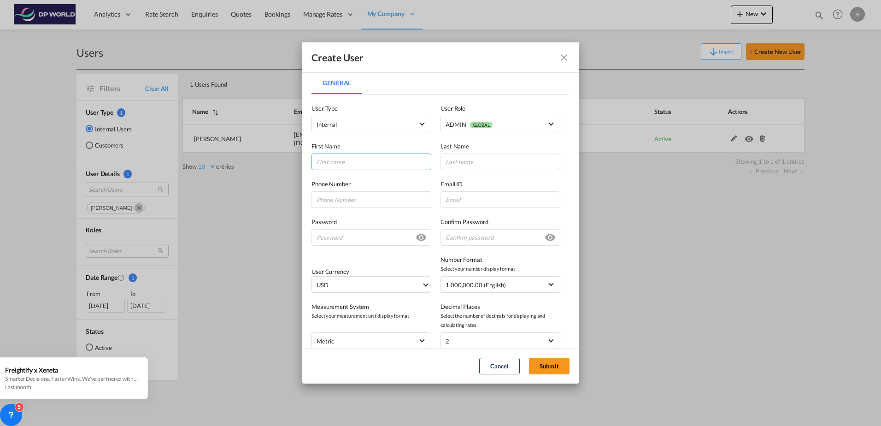
click at [355, 162] on input "General General ..." at bounding box center [372, 162] width 120 height 17
type input "Ada"
type input "[PERSON_NAME]"
click at [395, 202] on input "General General ..." at bounding box center [372, 199] width 120 height 17
type input "7047384784"
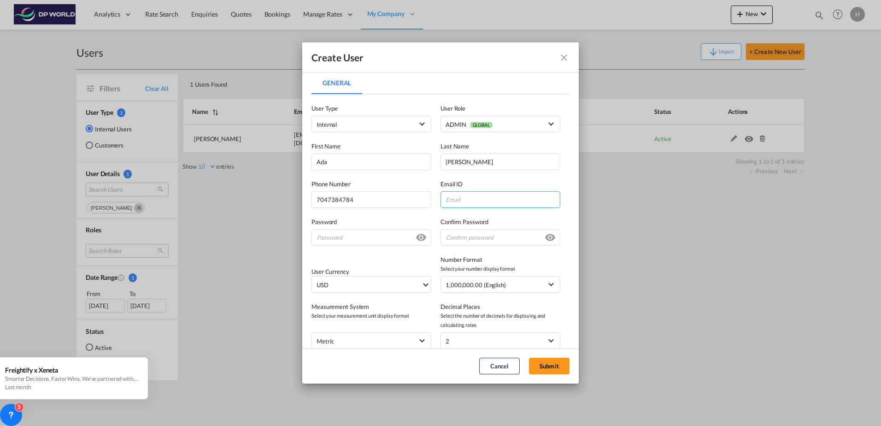
click at [471, 204] on input "General General ..." at bounding box center [501, 199] width 120 height 17
paste input "[EMAIL_ADDRESS][PERSON_NAME][DOMAIN_NAME]"
type input "[EMAIL_ADDRESS][PERSON_NAME][DOMAIN_NAME]"
click at [349, 236] on input "General General ..." at bounding box center [372, 237] width 120 height 17
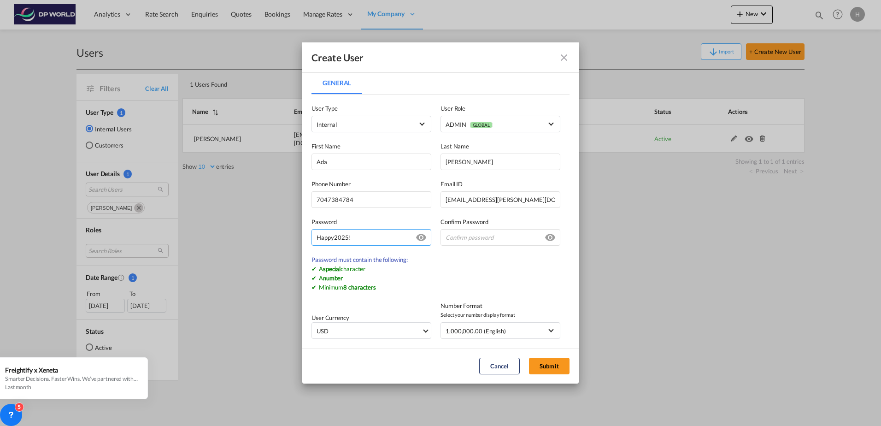
type input "Happy2025!"
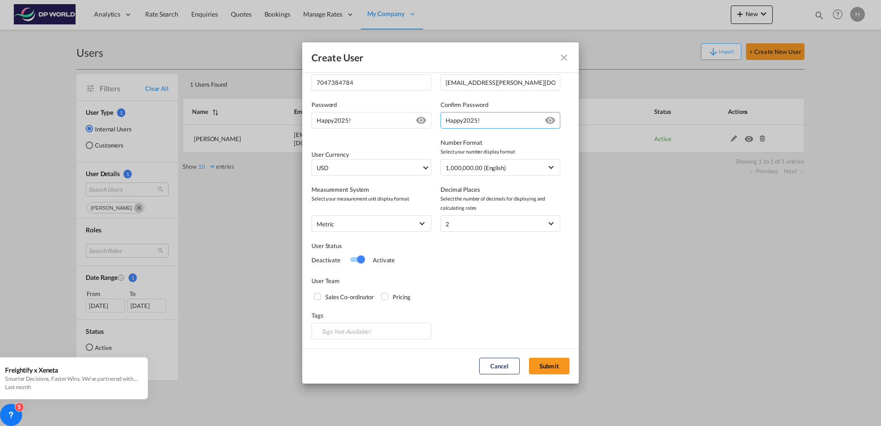
type input "Happy2025!"
click at [319, 294] on div "Sales Co-ordinator" at bounding box center [318, 297] width 9 height 9
click at [549, 367] on button "Submit" at bounding box center [549, 366] width 41 height 17
